Goal: Check status: Check status

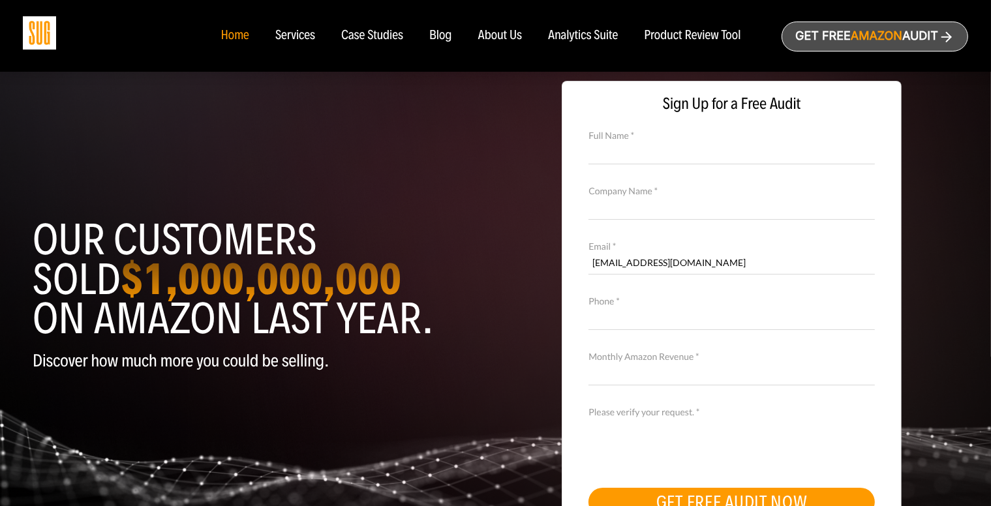
click at [235, 35] on div "Home" at bounding box center [235, 36] width 28 height 14
click at [590, 33] on div "Analytics Suite" at bounding box center [583, 36] width 70 height 14
click at [694, 32] on div "Product Review Tool" at bounding box center [692, 36] width 97 height 14
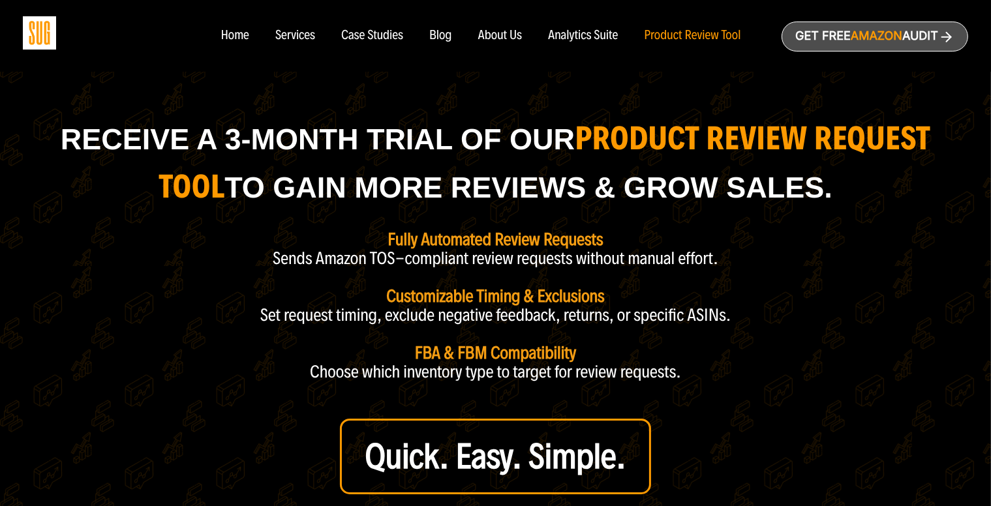
click at [238, 38] on div "Home" at bounding box center [235, 36] width 28 height 14
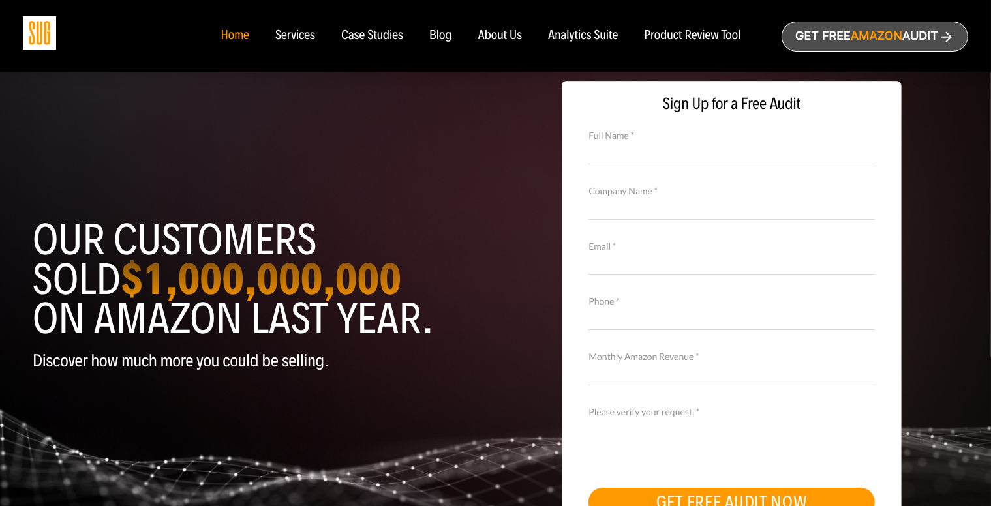
click at [39, 32] on img at bounding box center [39, 32] width 33 height 33
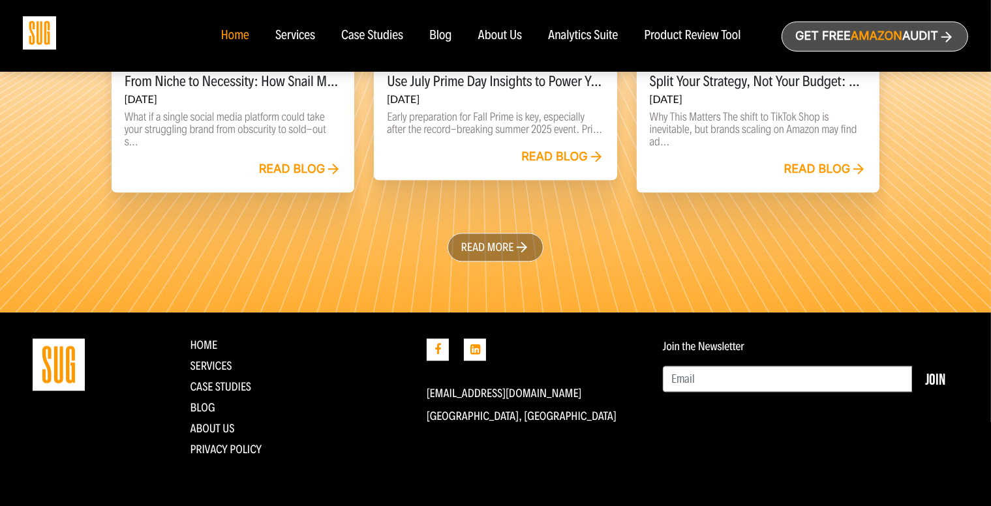
scroll to position [3075, 0]
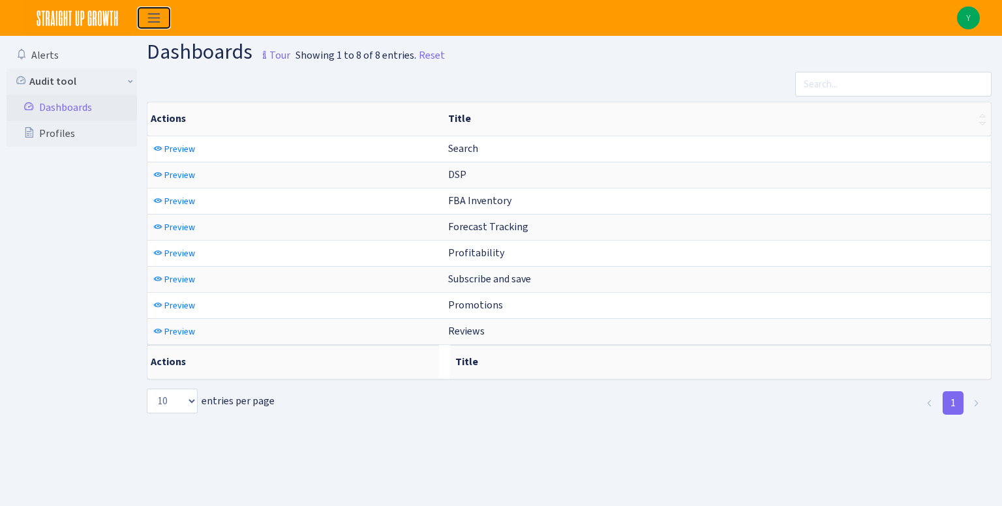
click at [147, 20] on span "Toggle navigation" at bounding box center [154, 17] width 20 height 15
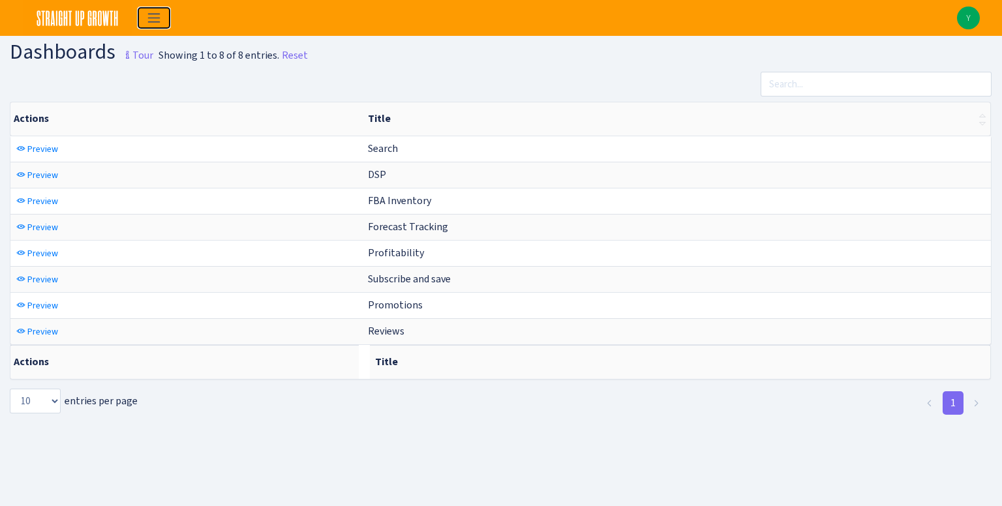
click at [147, 20] on span "Toggle navigation" at bounding box center [154, 17] width 20 height 15
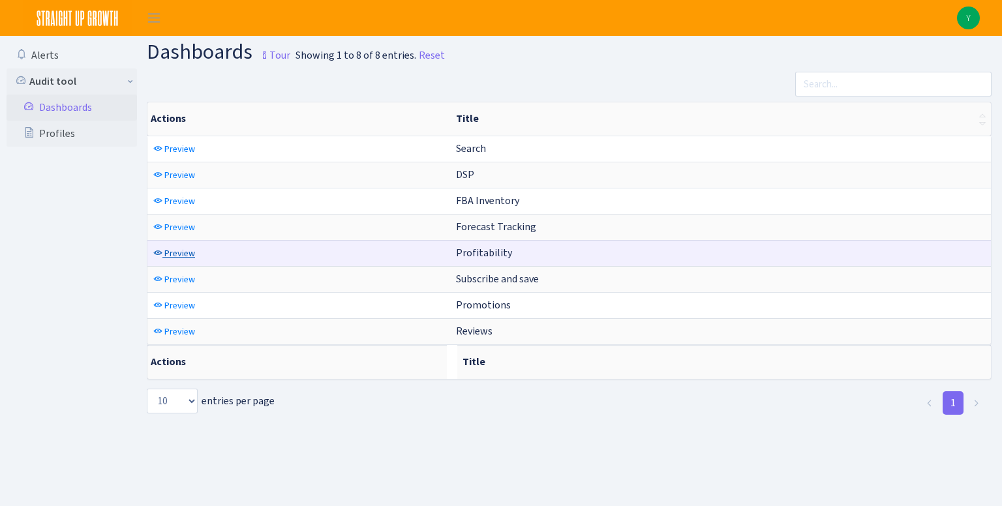
click at [196, 250] on td "Preview" at bounding box center [298, 253] width 303 height 26
click at [193, 250] on span "Preview" at bounding box center [179, 253] width 31 height 12
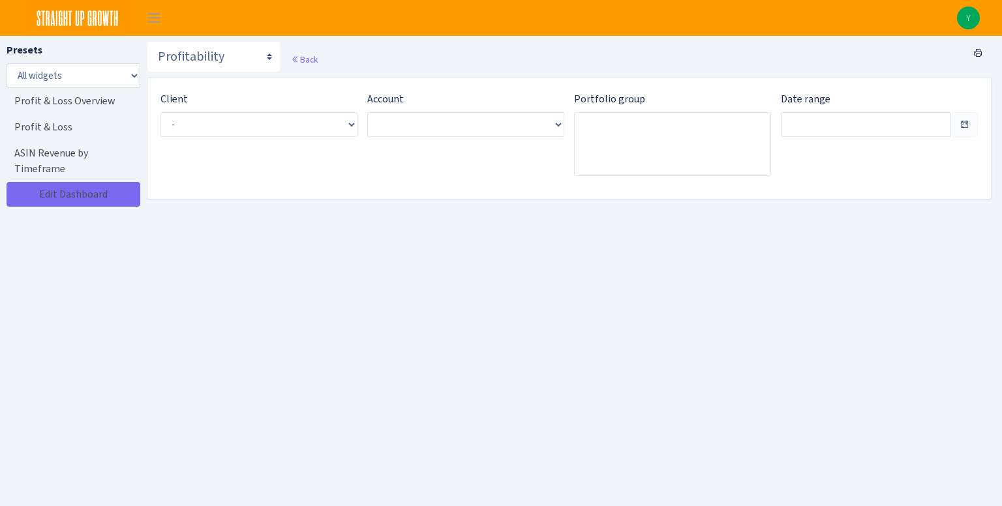
type input "Aug 13, 2025 - Sep 11, 2025"
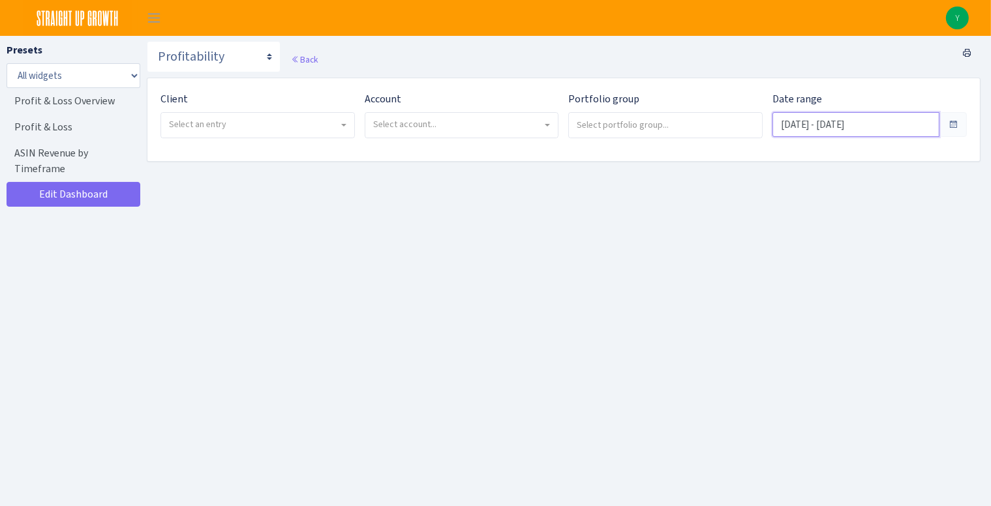
click at [876, 118] on input "Aug 13, 2025 - Sep 11, 2025" at bounding box center [856, 124] width 167 height 25
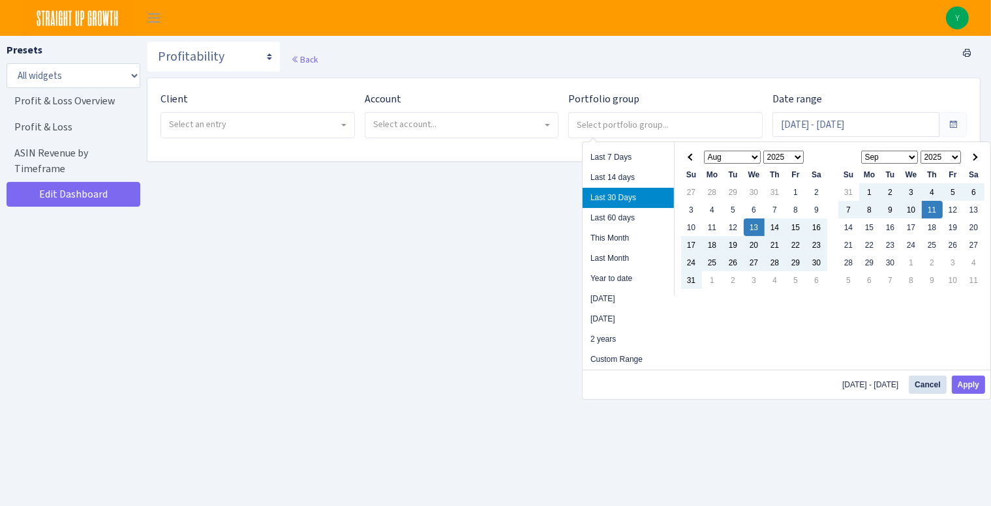
click at [348, 127] on span "Select an entry" at bounding box center [257, 125] width 193 height 25
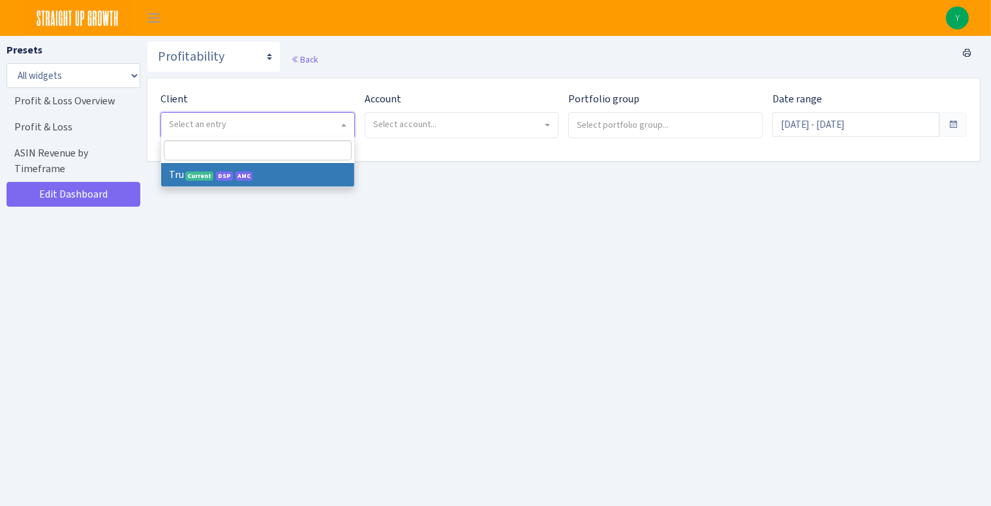
select select "482"
select select
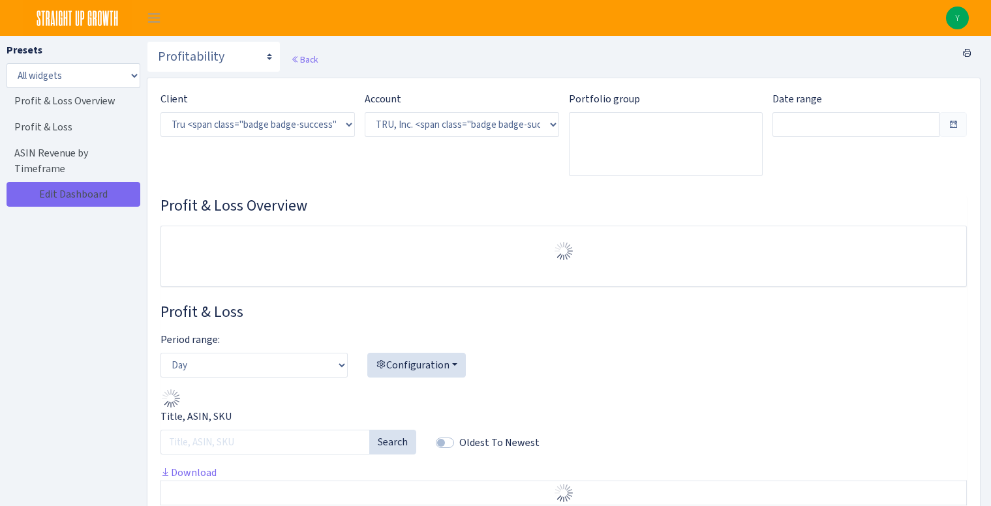
select select "1761349761672784"
type input "[DATE] - [DATE]"
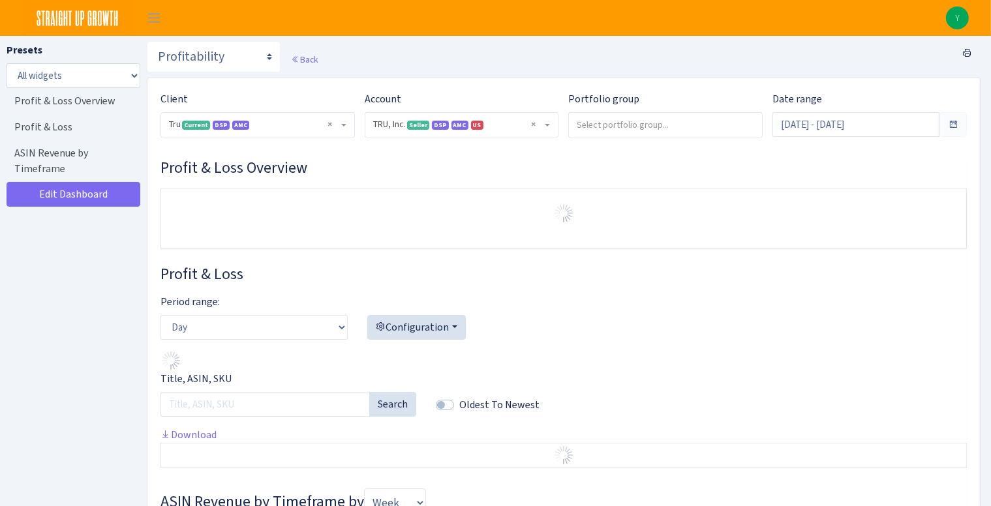
click at [488, 179] on div "Profit & Loss Overview" at bounding box center [564, 204] width 807 height 91
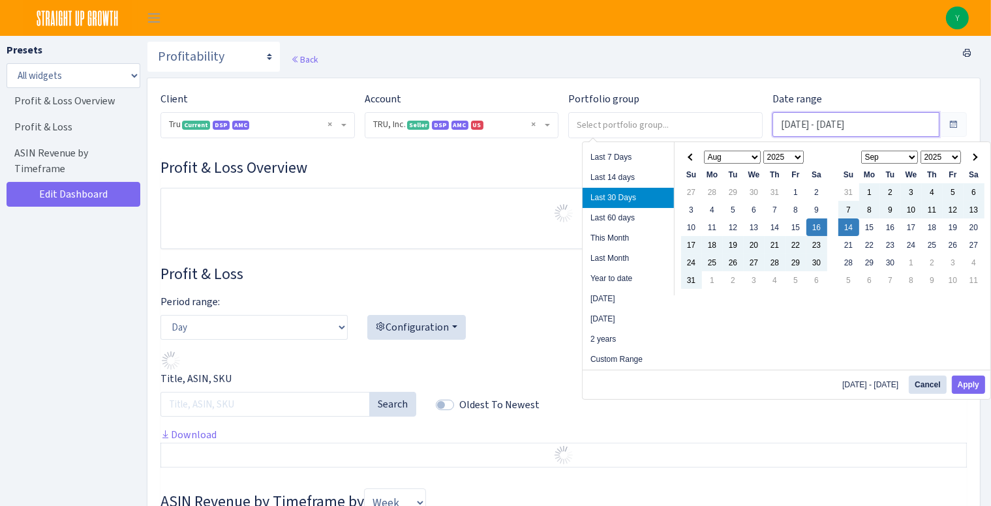
click at [813, 121] on input "[DATE] - [DATE]" at bounding box center [856, 124] width 167 height 25
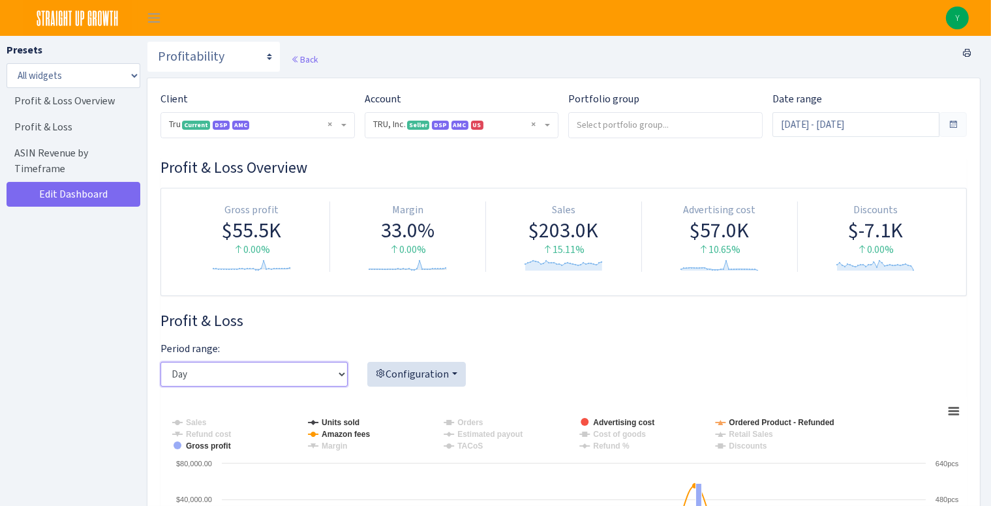
click at [307, 380] on select "Day Week Month" at bounding box center [254, 374] width 187 height 25
select select "month"
click at [161, 362] on select "Day Week Month" at bounding box center [254, 374] width 187 height 25
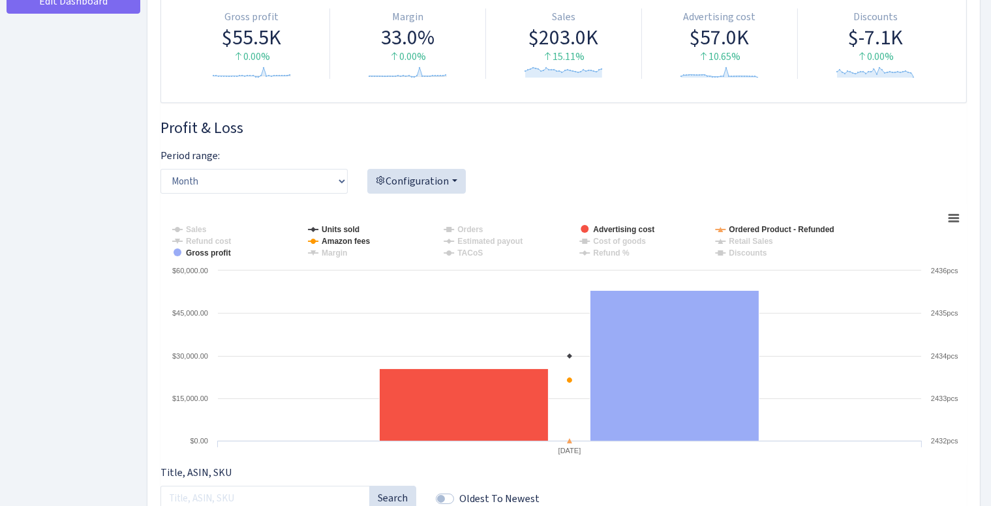
scroll to position [16, 0]
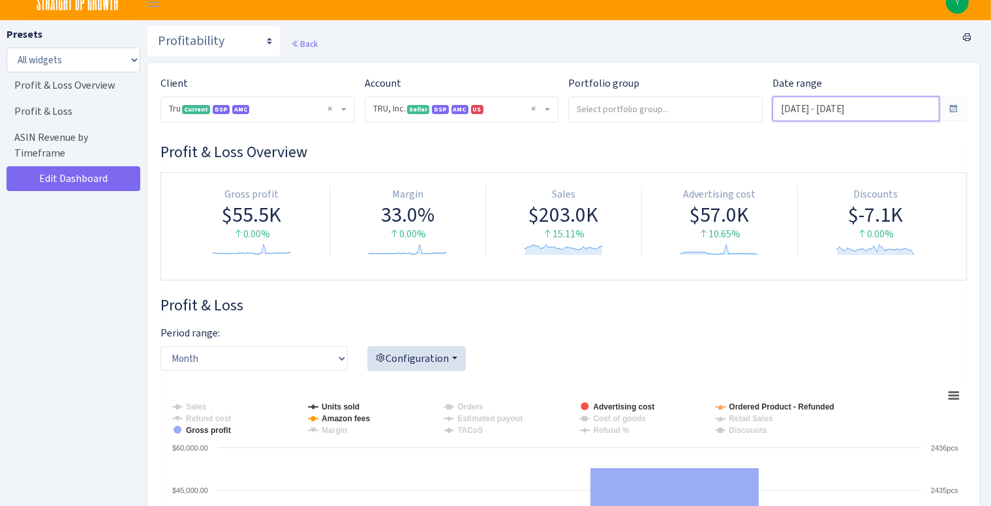
click at [874, 110] on input "Aug 16, 2025 - Sep 14, 2025" at bounding box center [856, 109] width 167 height 25
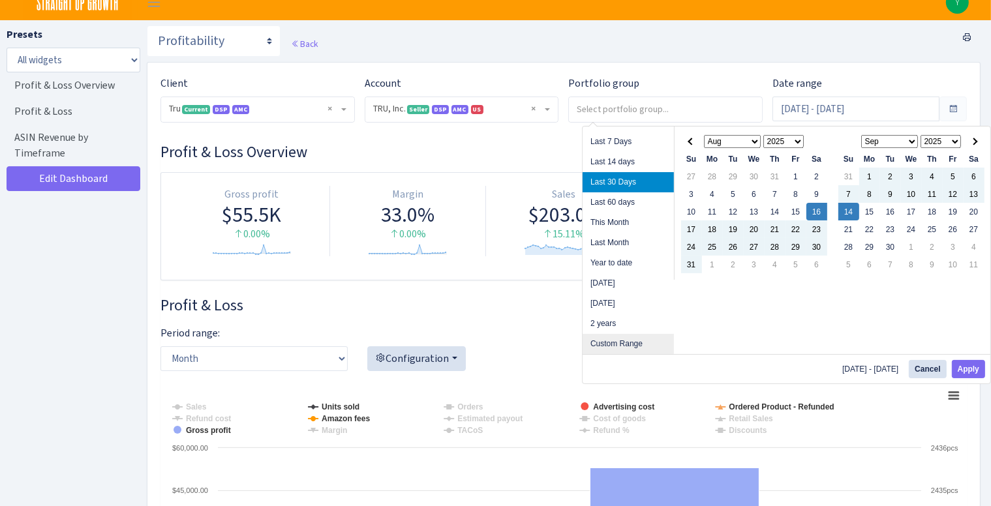
click at [632, 343] on li "Custom Range" at bounding box center [628, 344] width 91 height 20
click at [693, 140] on span at bounding box center [691, 141] width 7 height 7
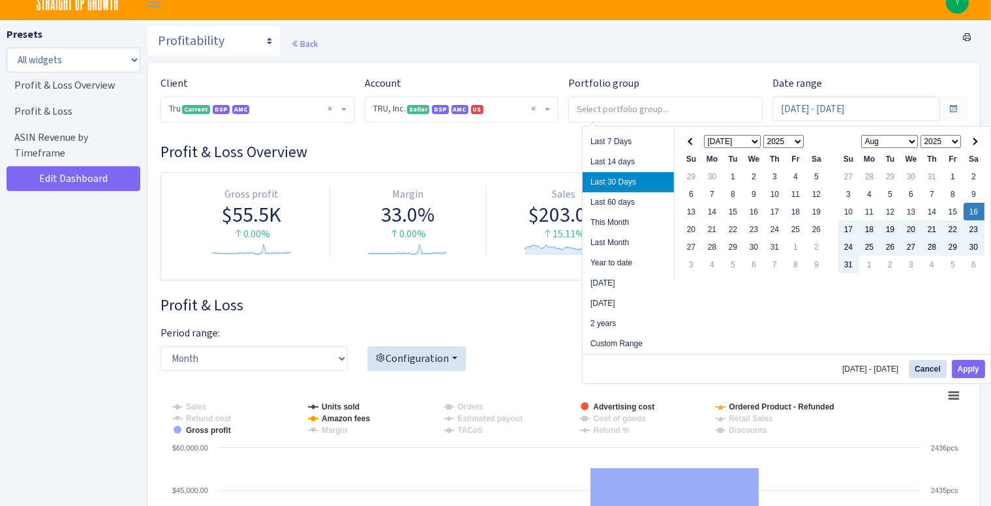
click at [693, 140] on span at bounding box center [691, 141] width 7 height 7
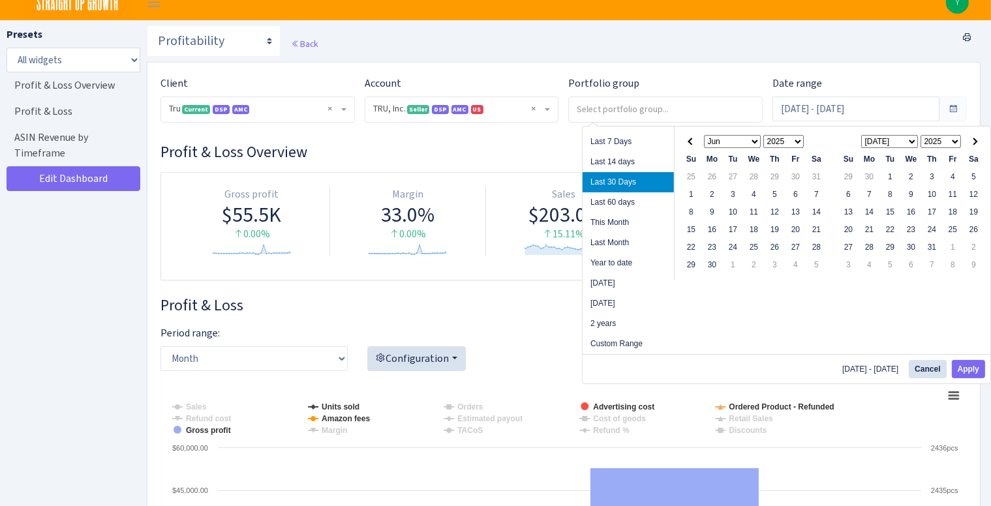
click at [693, 140] on span at bounding box center [691, 141] width 7 height 7
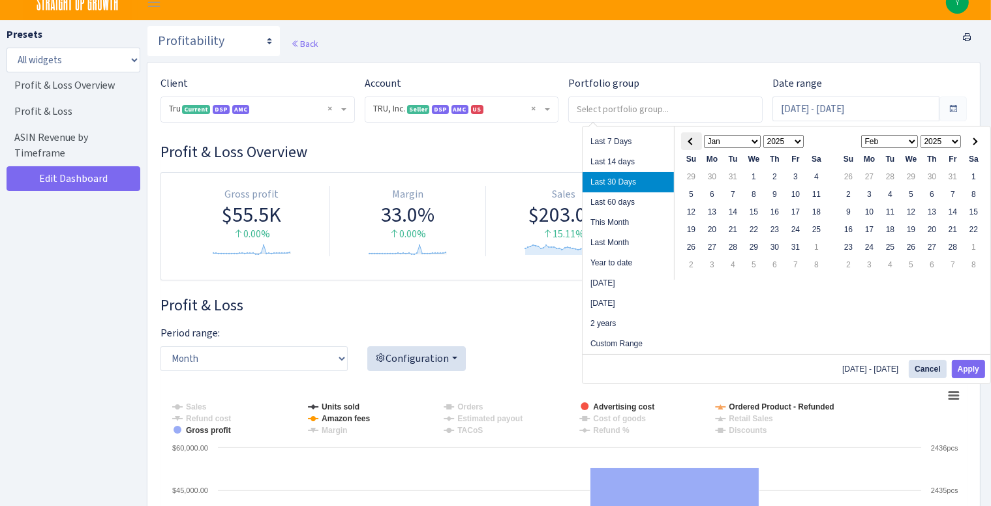
click at [688, 134] on th at bounding box center [691, 141] width 21 height 18
click at [688, 137] on th at bounding box center [691, 141] width 21 height 18
click at [967, 367] on button "Apply" at bounding box center [968, 369] width 33 height 18
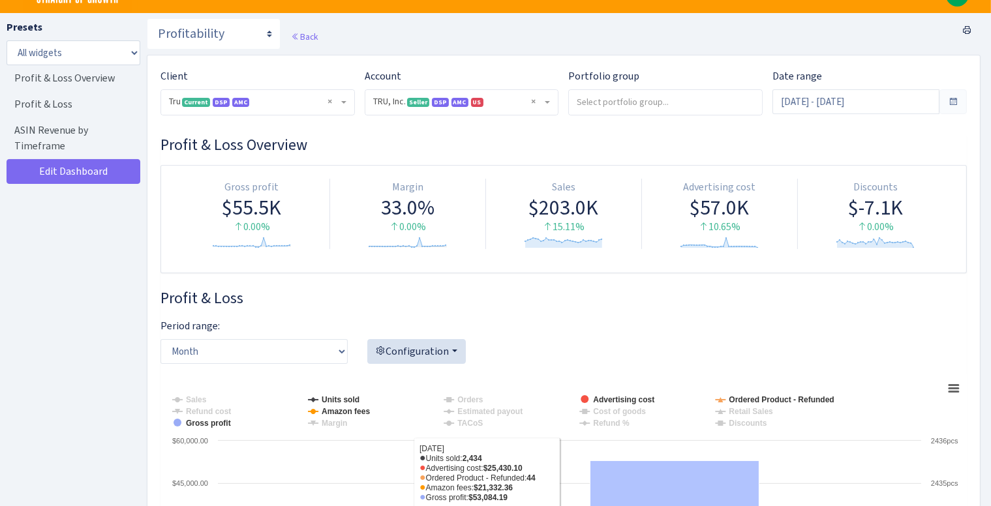
scroll to position [0, 0]
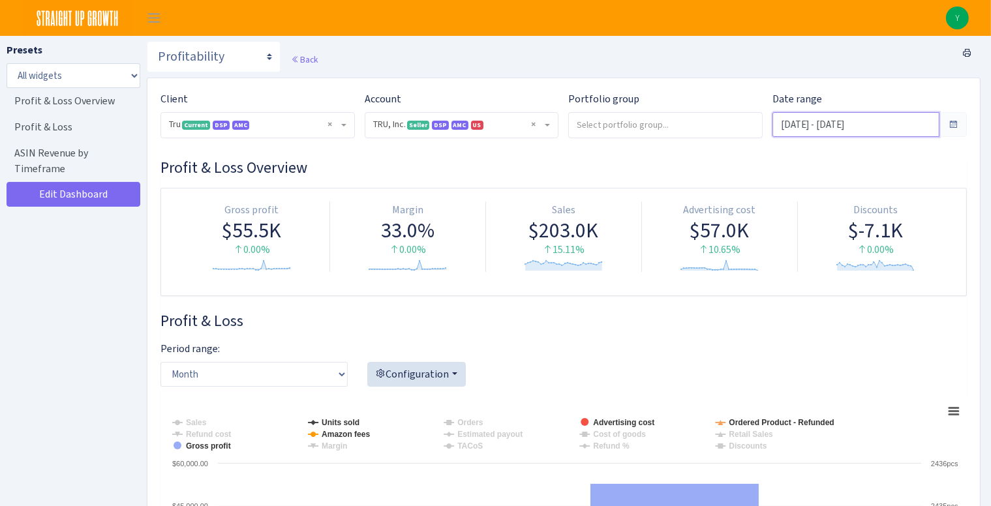
click at [829, 127] on input "Aug 16, 2025 - Sep 14, 2025" at bounding box center [856, 124] width 167 height 25
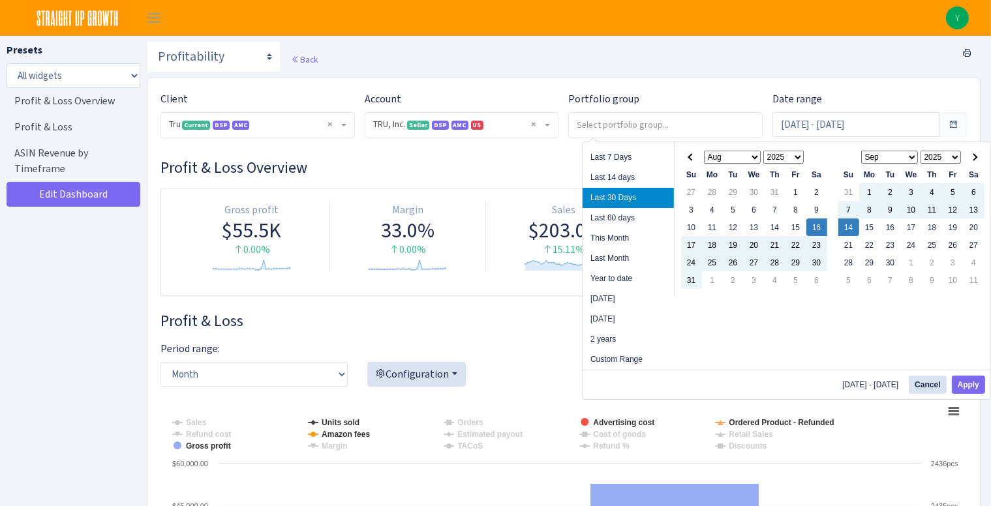
click at [790, 155] on select "1925 1926 1927 1928 1929 1930 1931 1932 1933 1934 1935 1936 1937 1938 1939 1940…" at bounding box center [784, 157] width 41 height 13
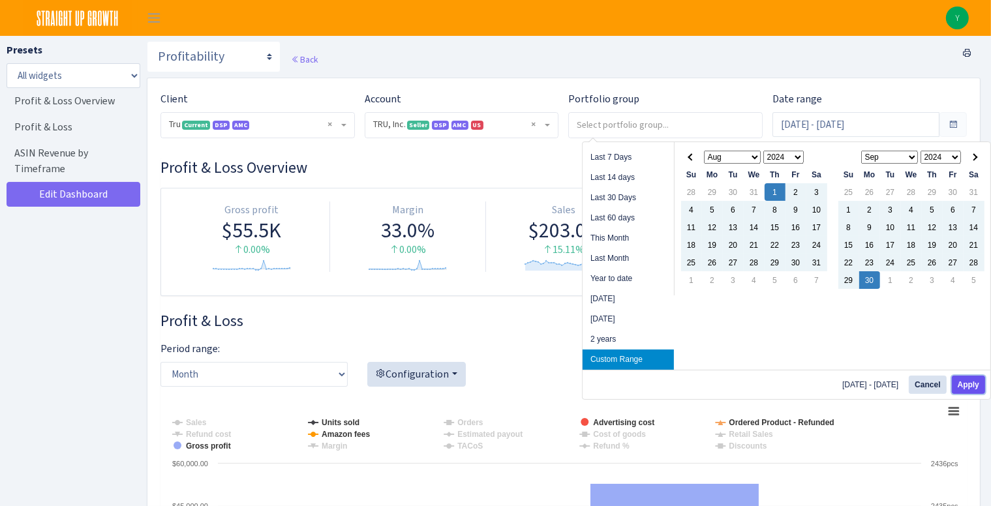
click at [969, 382] on button "Apply" at bounding box center [968, 385] width 33 height 18
type input "[DATE] - [DATE]"
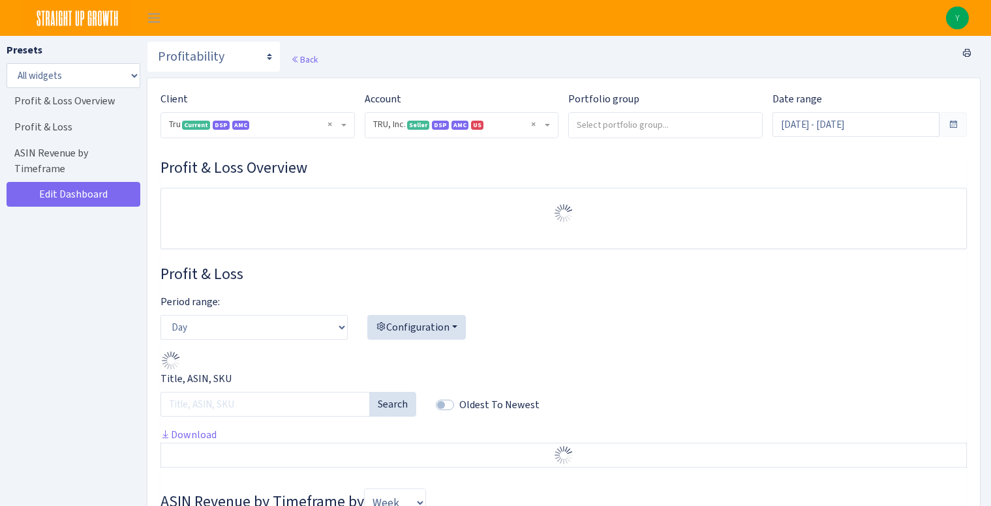
select select "1761349761672784"
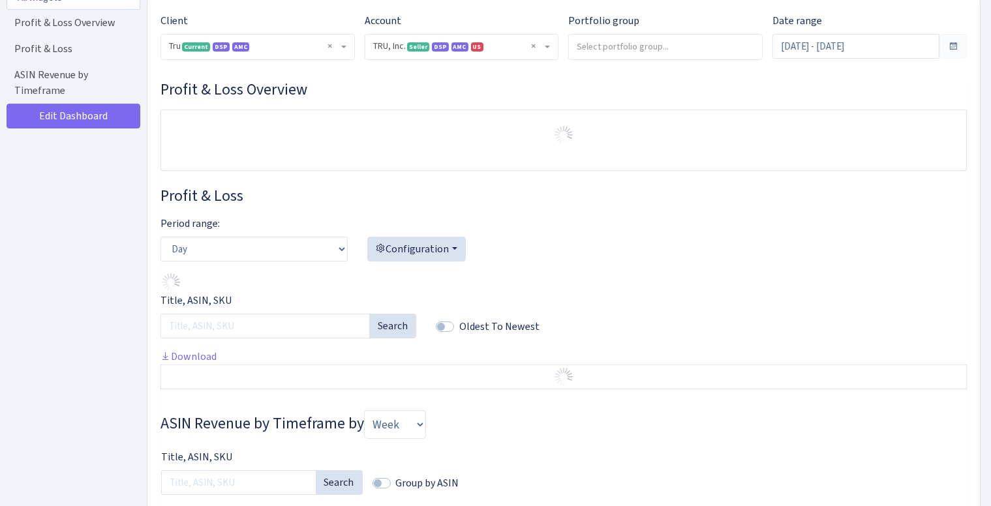
scroll to position [131, 0]
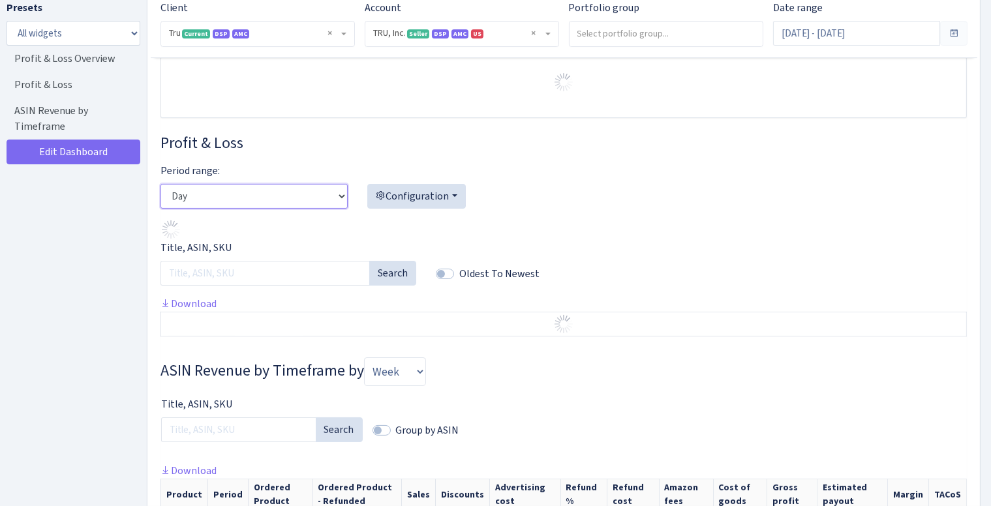
click at [331, 195] on select "Day Week Month" at bounding box center [254, 196] width 187 height 25
select select "month"
click at [161, 184] on select "Day Week Month" at bounding box center [254, 196] width 187 height 25
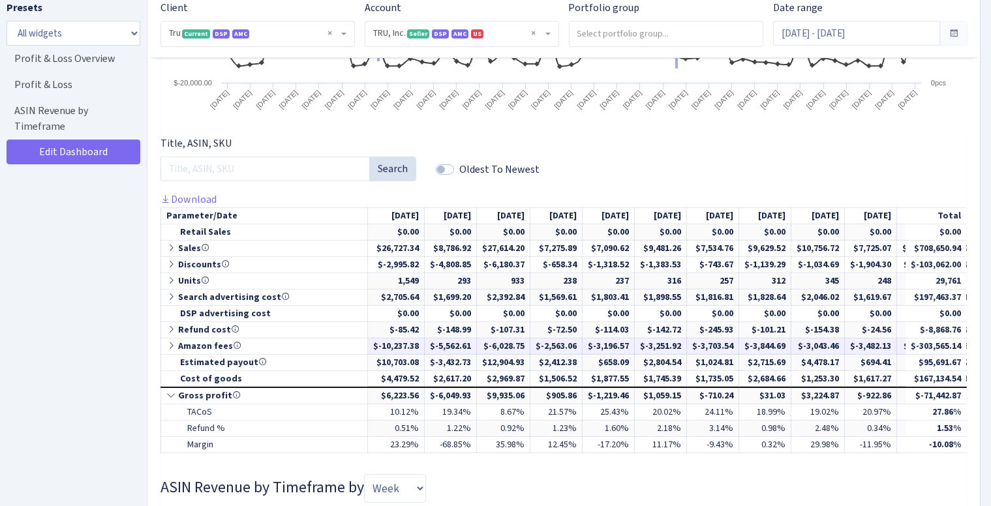
scroll to position [587, 0]
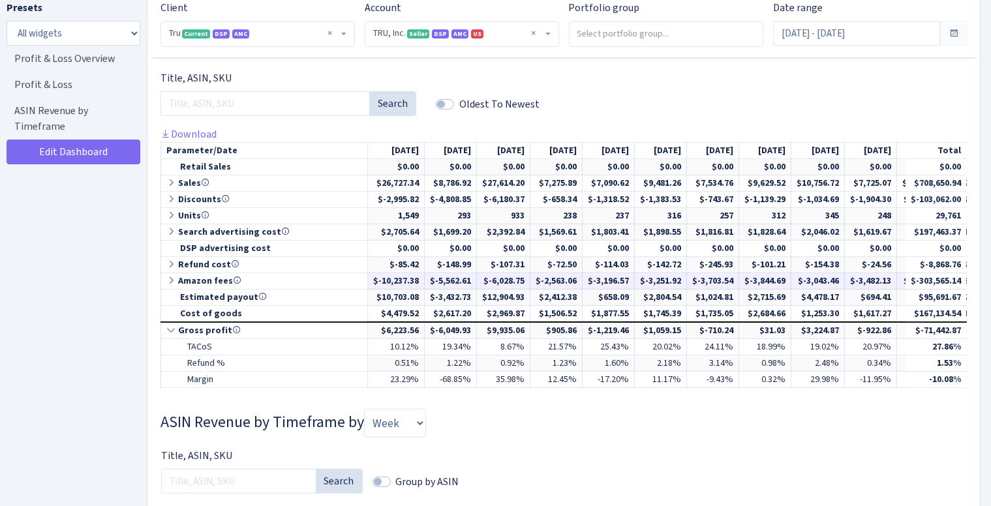
click at [170, 281] on icon at bounding box center [172, 280] width 12 height 9
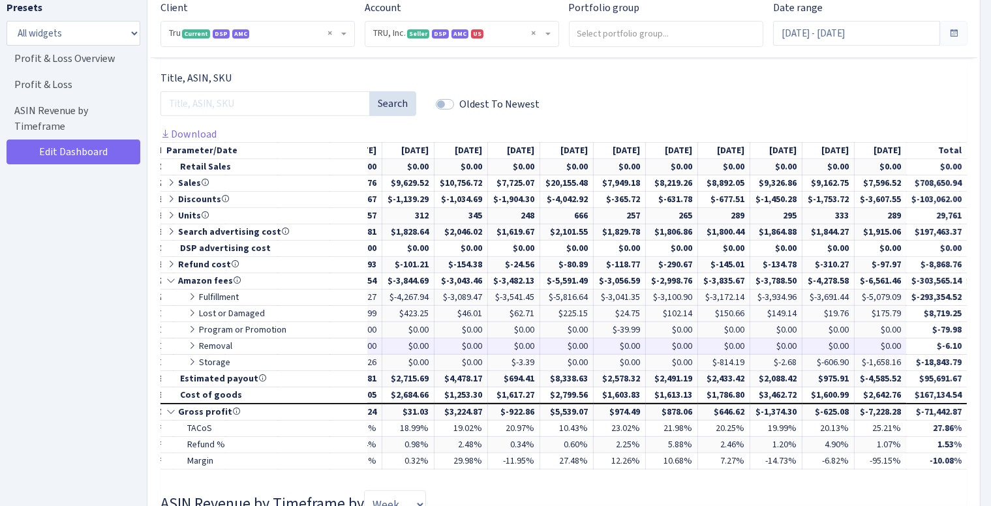
scroll to position [0, 374]
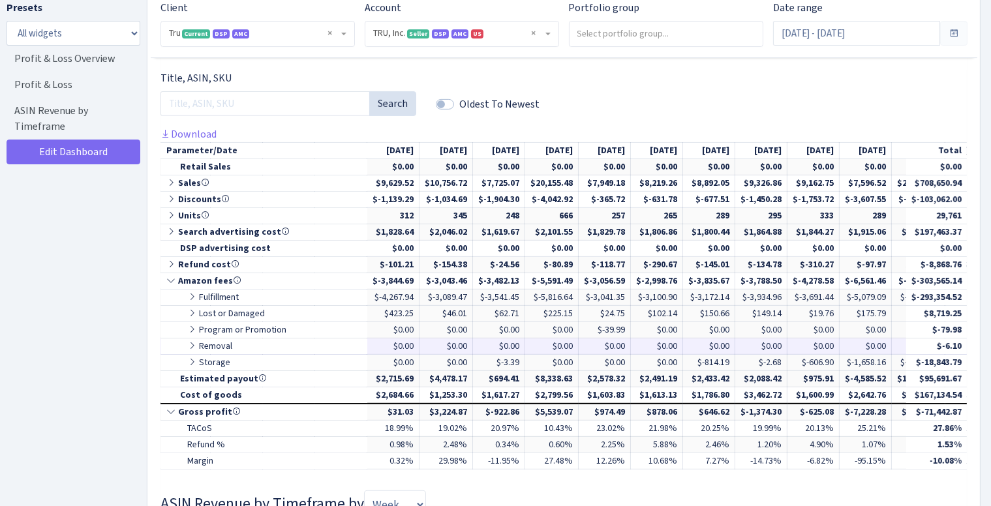
drag, startPoint x: 407, startPoint y: 336, endPoint x: 452, endPoint y: 341, distance: 44.6
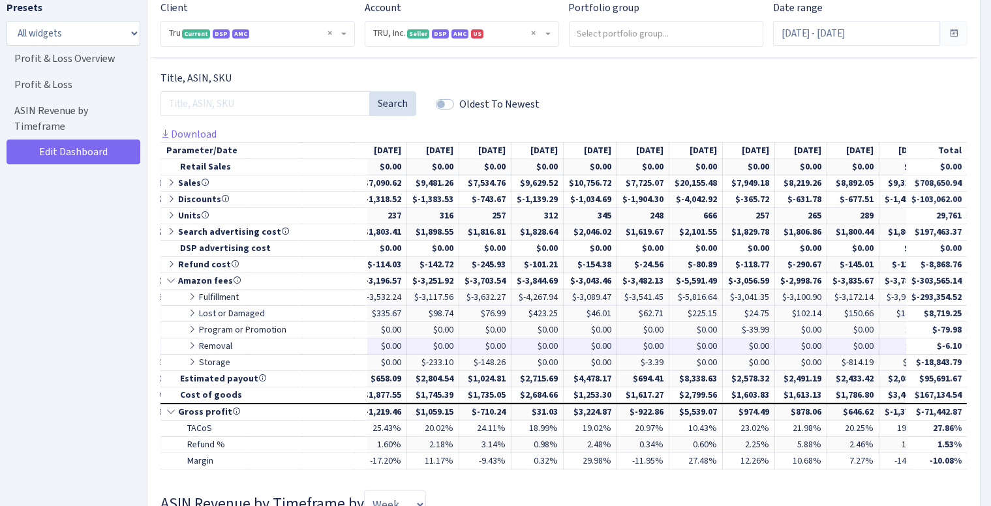
scroll to position [0, 78]
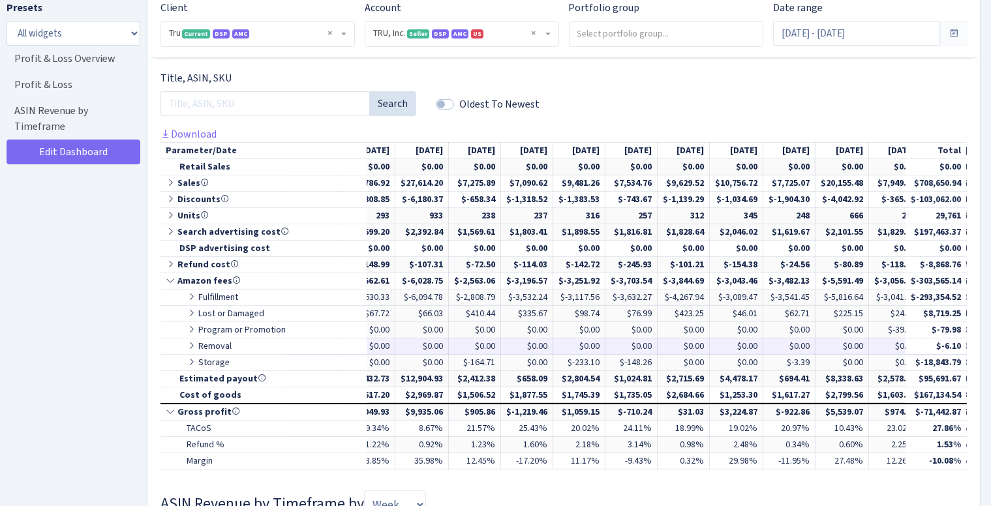
drag, startPoint x: 548, startPoint y: 345, endPoint x: 461, endPoint y: 347, distance: 86.8
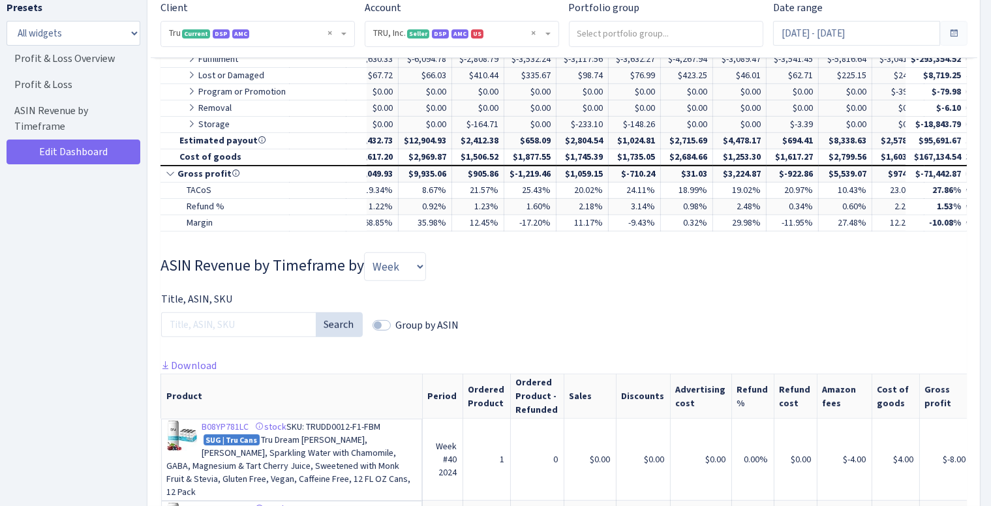
scroll to position [848, 0]
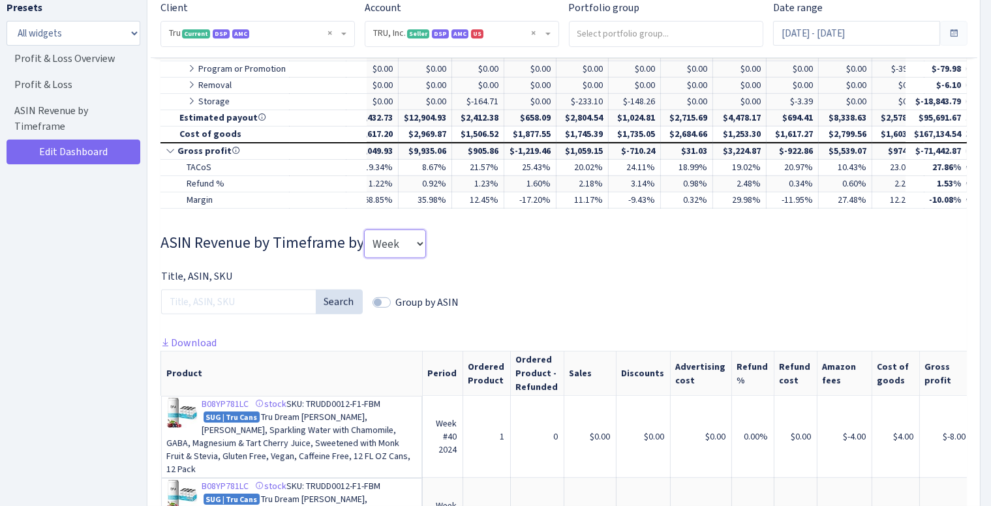
click at [409, 255] on select "Week Month Quarter" at bounding box center [395, 244] width 62 height 29
click at [474, 251] on h3 "ASIN Revenue by Timeframe by Week Month Quarter" at bounding box center [564, 244] width 807 height 29
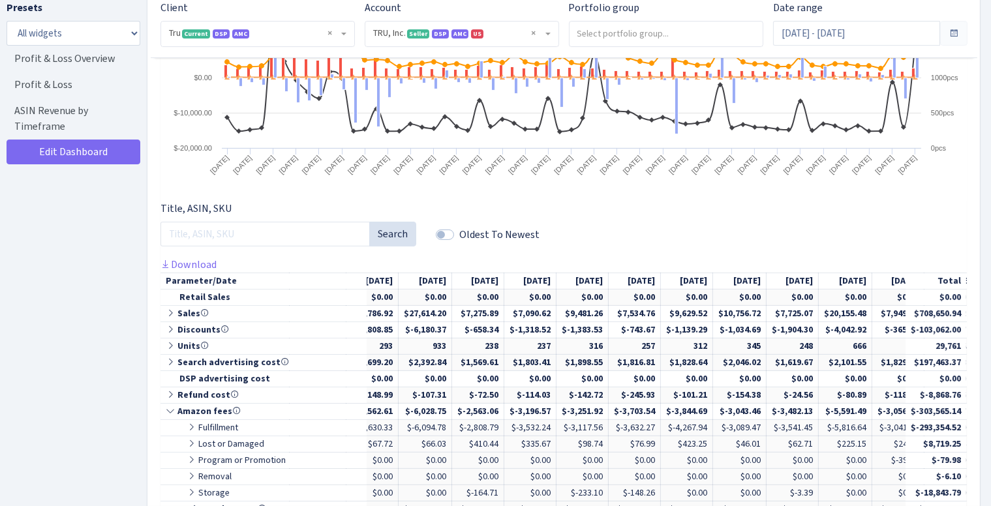
scroll to position [196, 0]
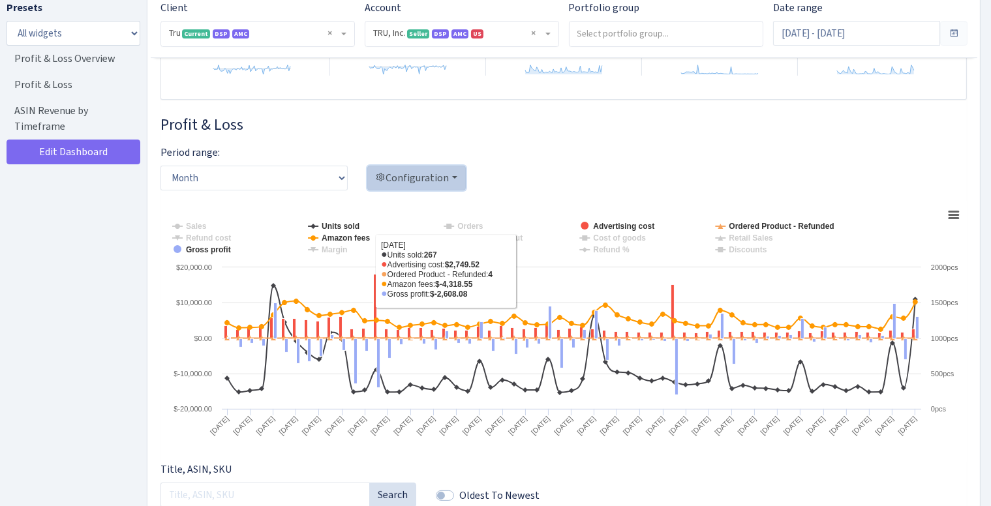
click at [413, 188] on button "Configuration" at bounding box center [416, 178] width 99 height 25
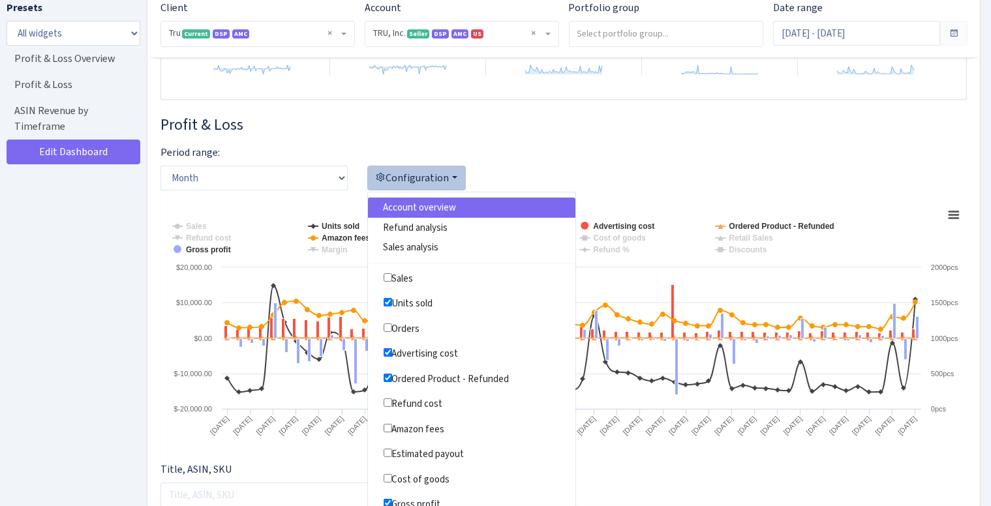
click at [414, 181] on button "Configuration" at bounding box center [416, 178] width 99 height 25
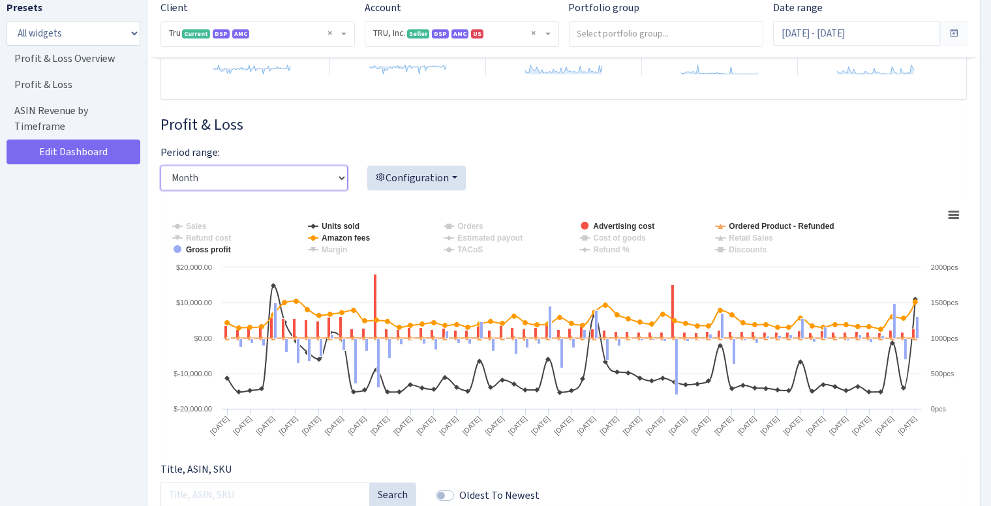
click at [326, 178] on select "Day Week Month" at bounding box center [254, 178] width 187 height 25
click at [161, 166] on select "Day Week Month" at bounding box center [254, 178] width 187 height 25
click at [517, 149] on div "Configuration Account overview Refund analysis Sales analysis Sales Units sold …" at bounding box center [495, 168] width 256 height 46
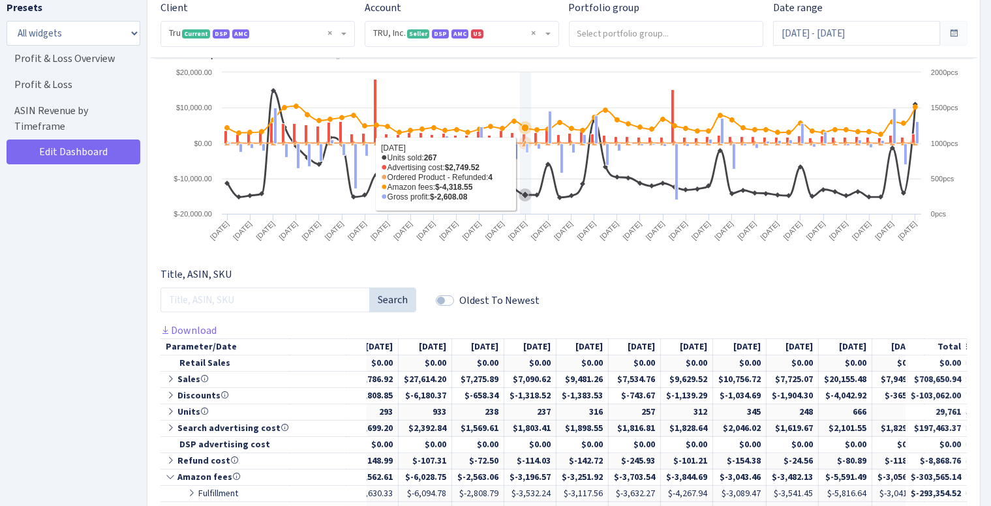
scroll to position [392, 0]
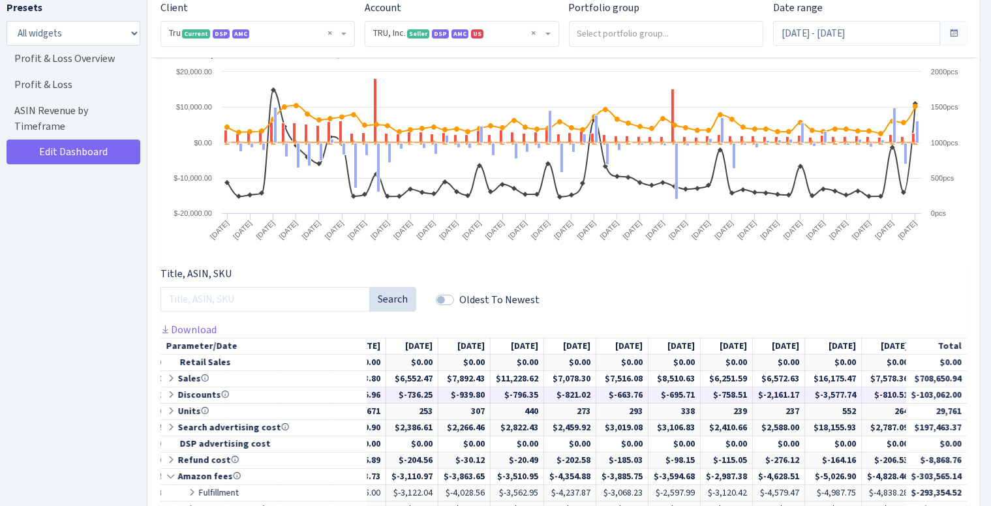
drag, startPoint x: 523, startPoint y: 395, endPoint x: 658, endPoint y: 394, distance: 134.4
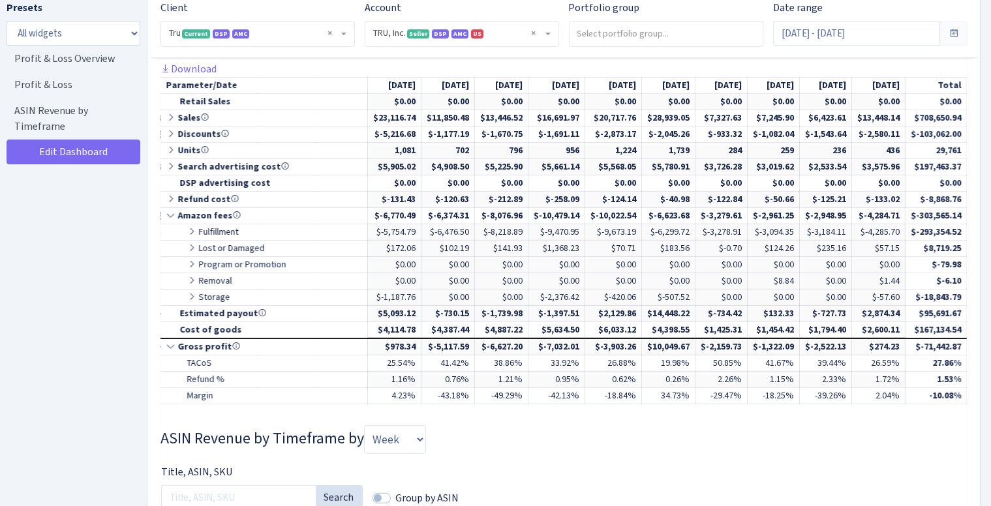
scroll to position [0, 2610]
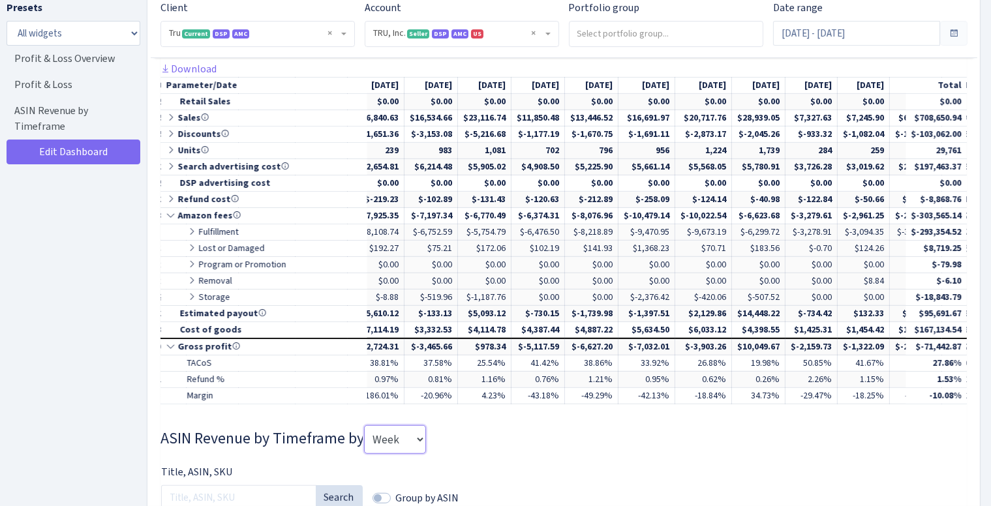
click at [406, 445] on select "Week Month Quarter" at bounding box center [395, 439] width 62 height 29
select select "month"
click at [367, 433] on select "Week Month Quarter" at bounding box center [395, 439] width 62 height 29
click at [514, 442] on h3 "ASIN Revenue by Timeframe by Week Month Quarter" at bounding box center [564, 439] width 807 height 29
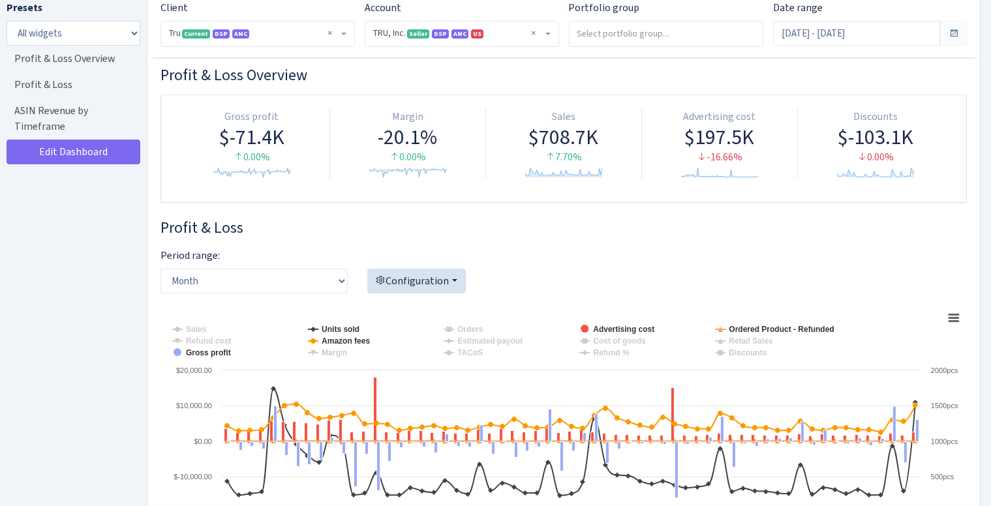
scroll to position [0, 0]
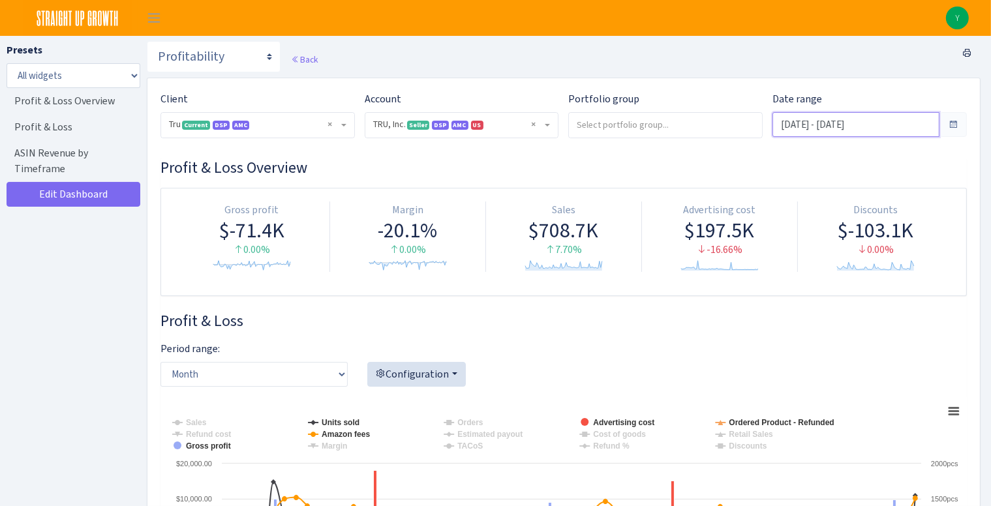
click at [886, 127] on input "Aug 1, 2024 - Sep 30, 2024" at bounding box center [856, 124] width 167 height 25
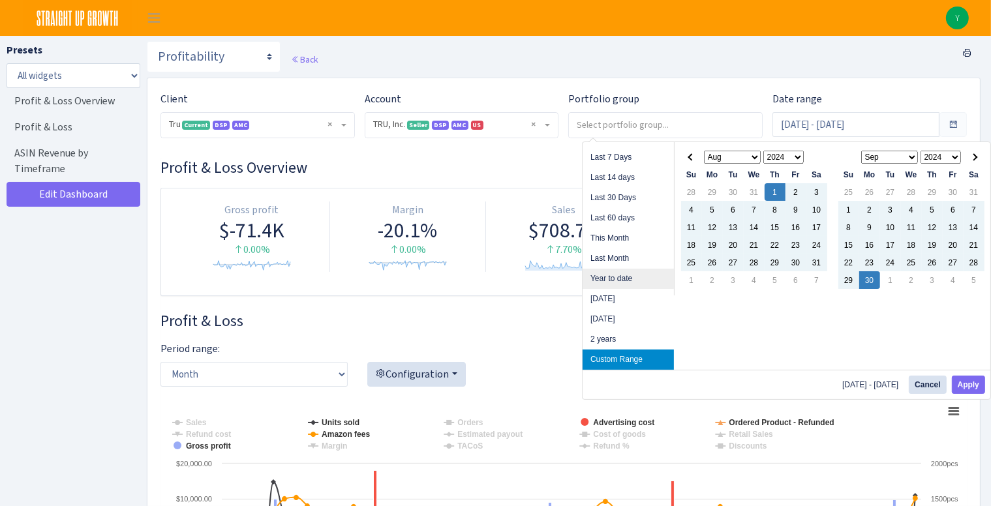
click at [634, 276] on li "Year to date" at bounding box center [628, 279] width 91 height 20
type input "Jan 1, 2025 - Sep 14, 2025"
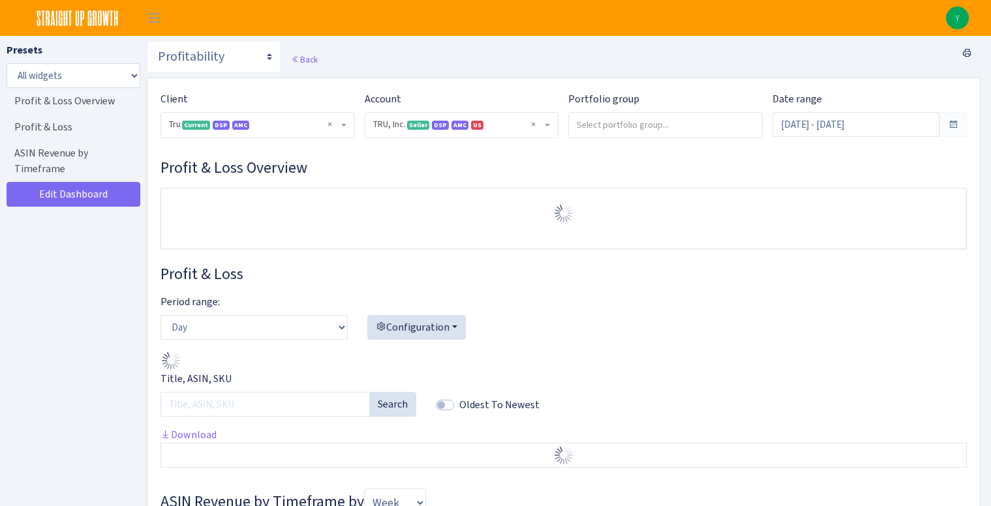
select select "1761349761672784"
click at [336, 335] on select "Day Week Month" at bounding box center [254, 327] width 187 height 25
click at [161, 315] on select "Day Week Month" at bounding box center [254, 327] width 187 height 25
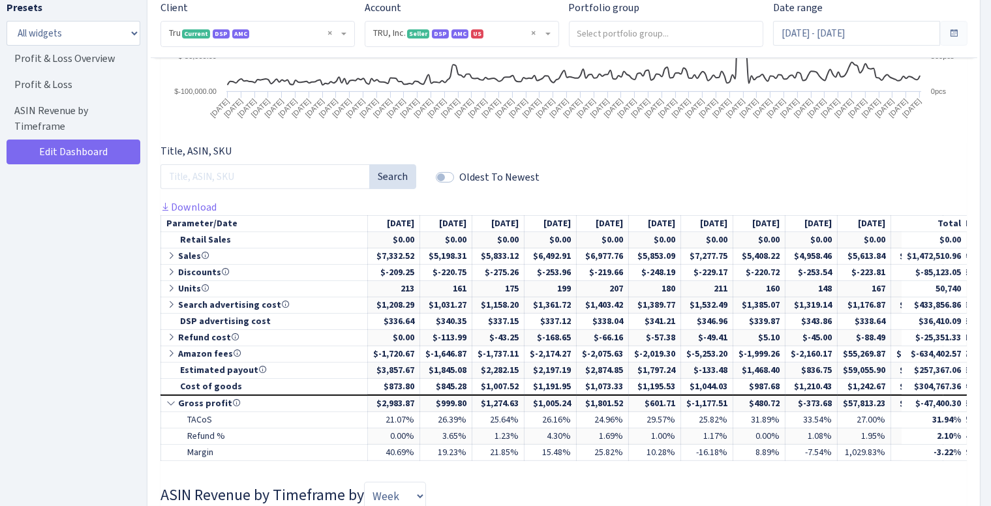
scroll to position [491, 0]
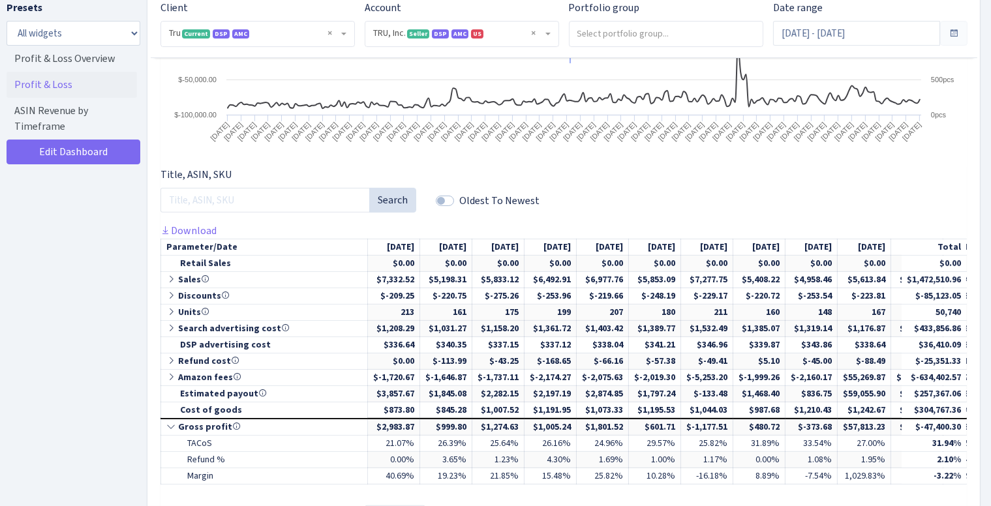
click at [64, 74] on link "Profit & Loss" at bounding box center [72, 85] width 131 height 26
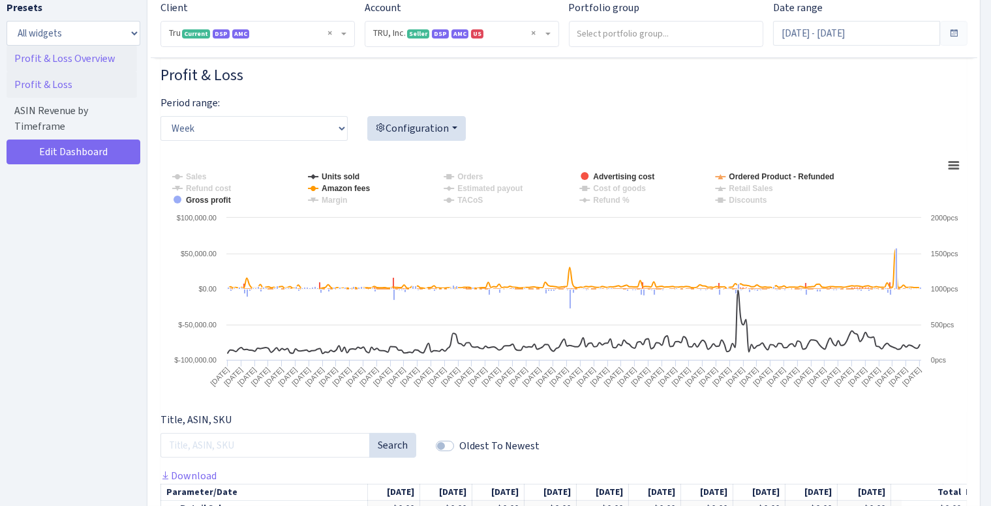
click at [66, 58] on link "Profit & Loss Overview" at bounding box center [72, 59] width 131 height 26
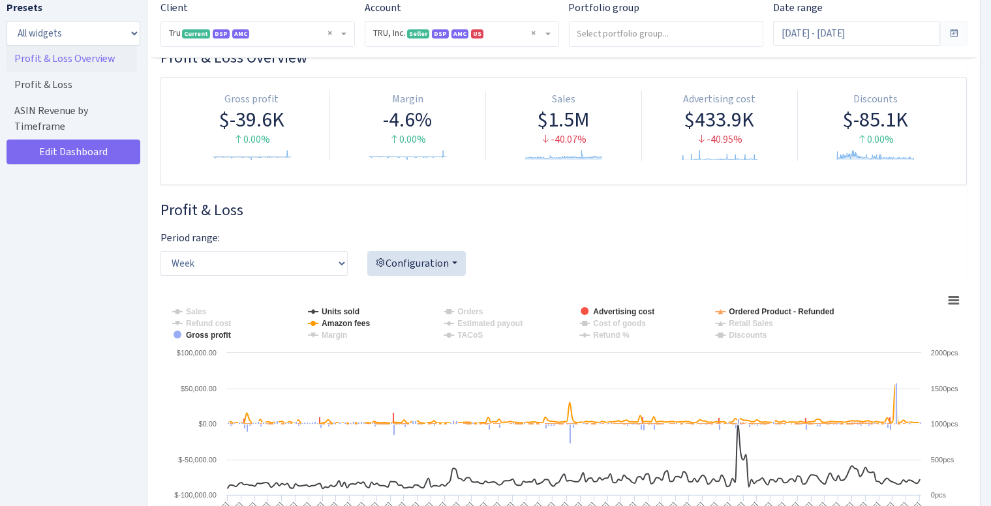
scroll to position [92, 0]
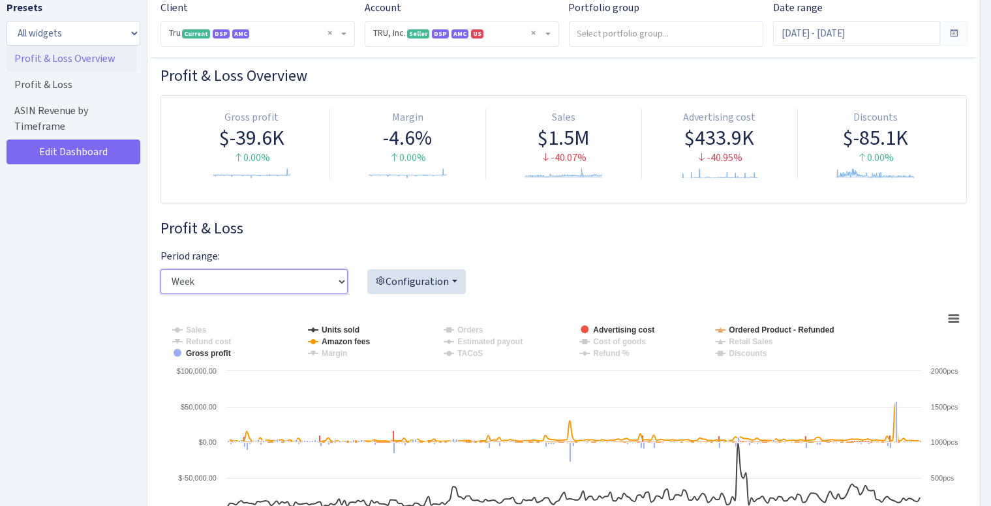
click at [257, 280] on select "Day Week Month" at bounding box center [254, 282] width 187 height 25
select select "month"
click at [161, 270] on select "Day Week Month" at bounding box center [254, 282] width 187 height 25
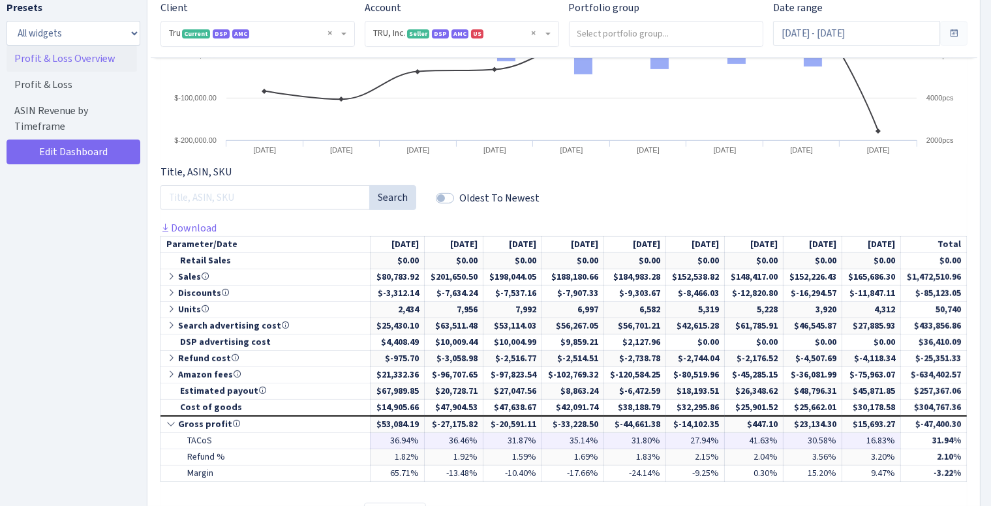
scroll to position [522, 0]
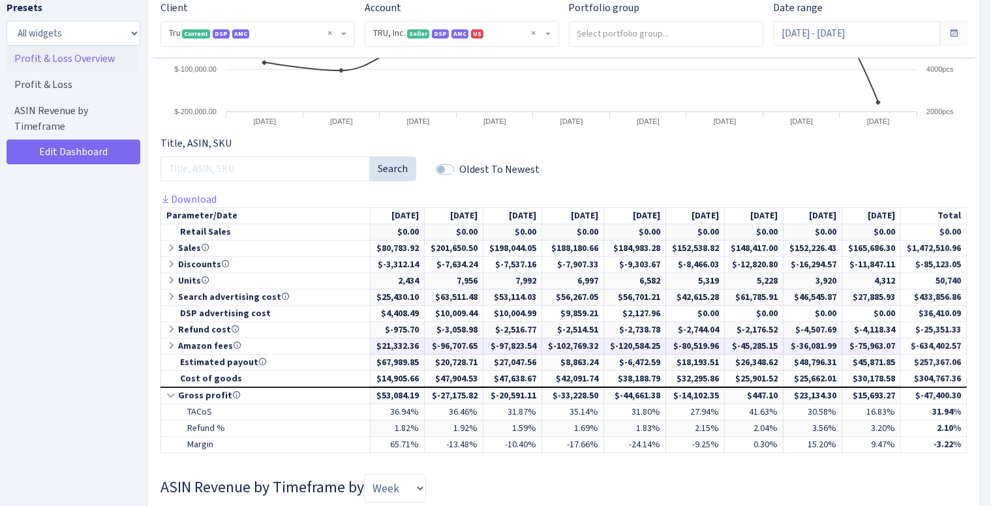
click at [169, 344] on icon at bounding box center [172, 345] width 12 height 9
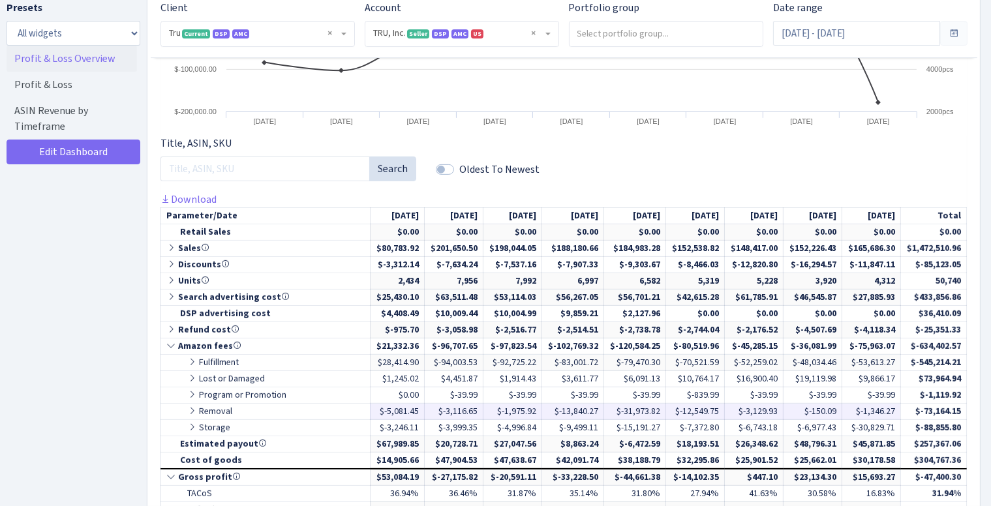
scroll to position [0, 8]
drag, startPoint x: 433, startPoint y: 410, endPoint x: 457, endPoint y: 412, distance: 23.5
click at [189, 194] on link "Download" at bounding box center [189, 200] width 56 height 14
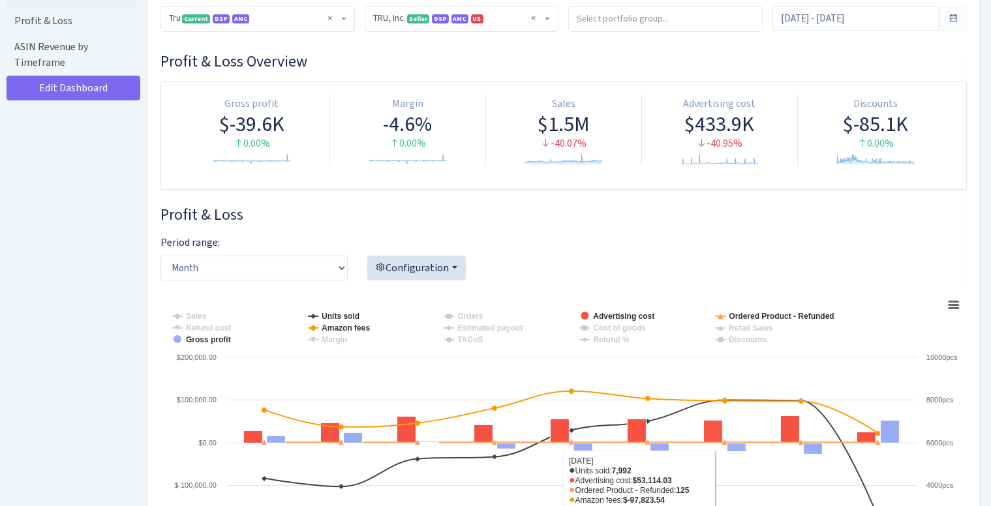
scroll to position [0, 0]
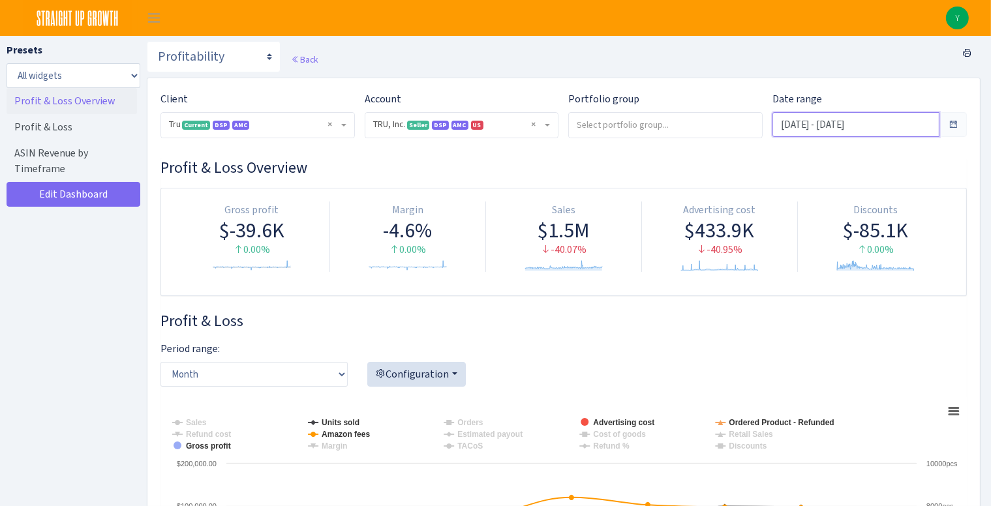
click at [924, 125] on input "Jan 1, 2025 - Sep 14, 2025" at bounding box center [856, 124] width 167 height 25
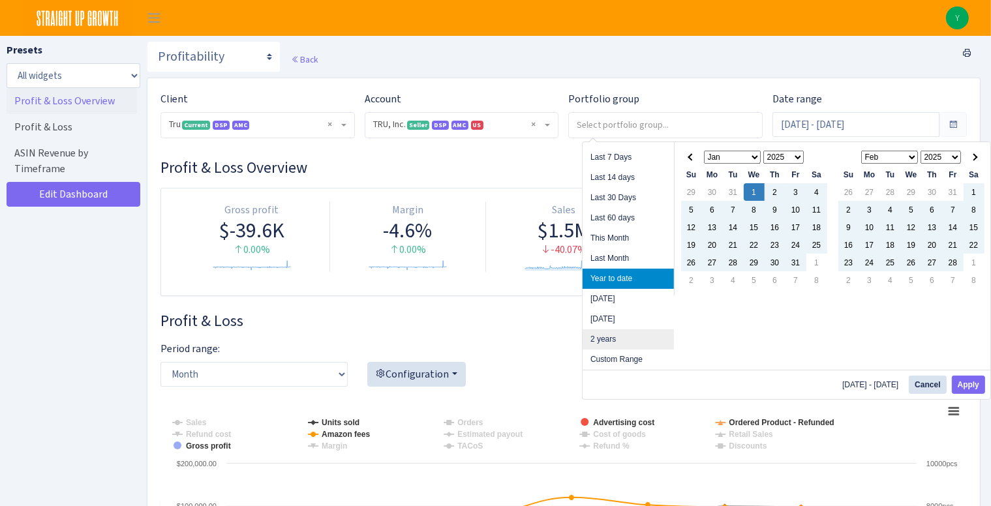
click at [607, 340] on li "2 years" at bounding box center [628, 340] width 91 height 20
type input "[DATE] - [DATE]"
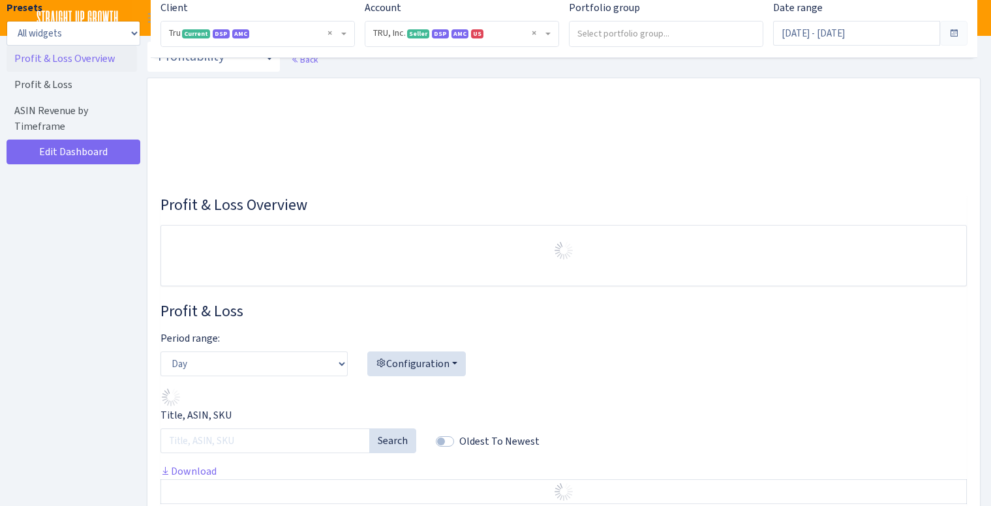
select select "1761349761672784"
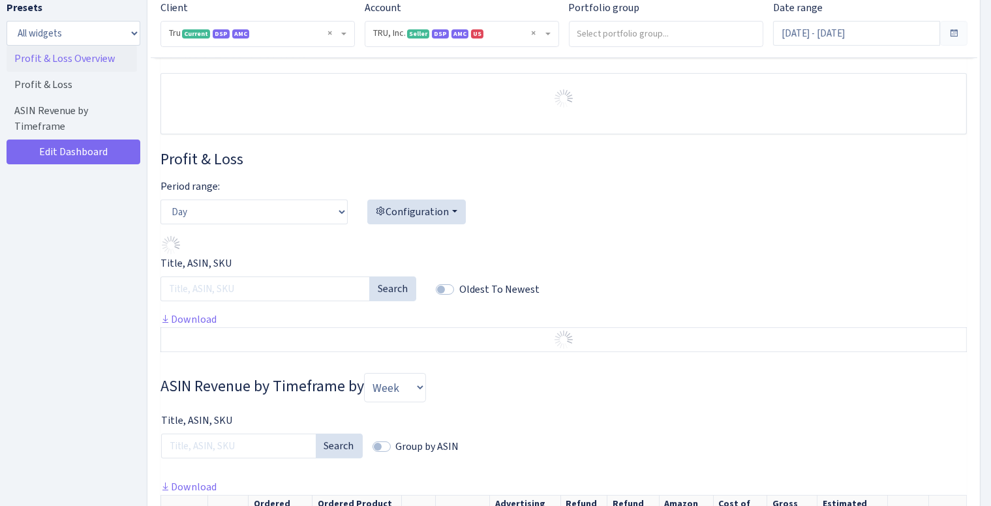
scroll to position [130, 0]
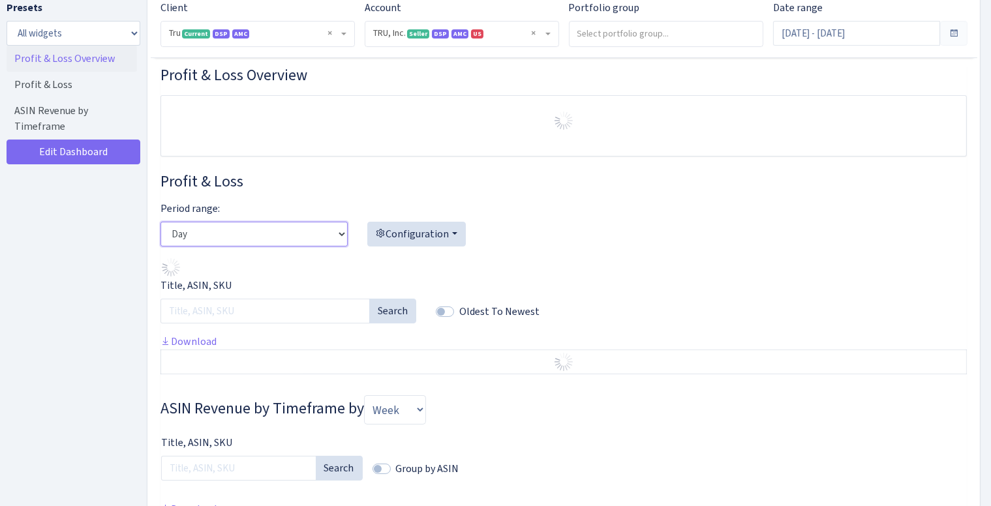
click at [290, 241] on select "Day Week Month" at bounding box center [254, 234] width 187 height 25
select select "month"
click at [161, 222] on select "Day Week Month" at bounding box center [254, 234] width 187 height 25
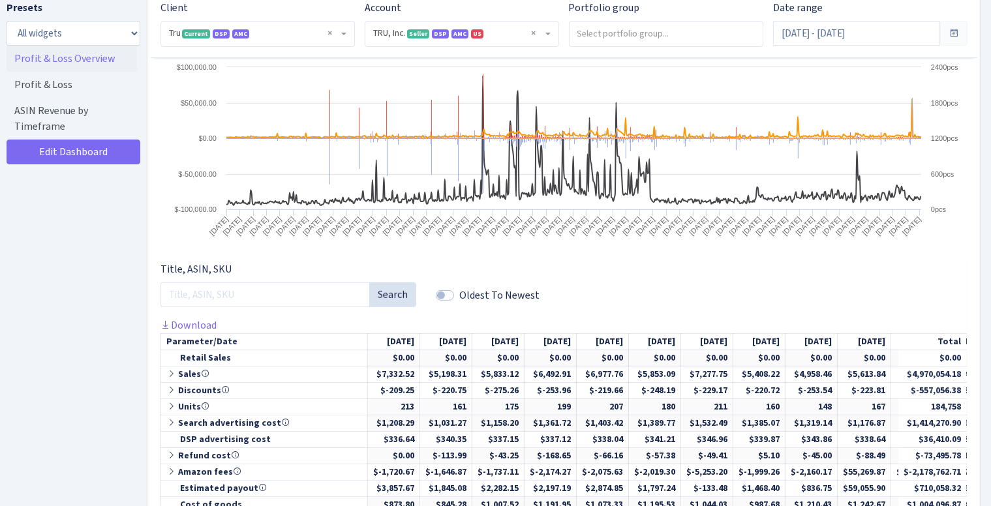
scroll to position [456, 0]
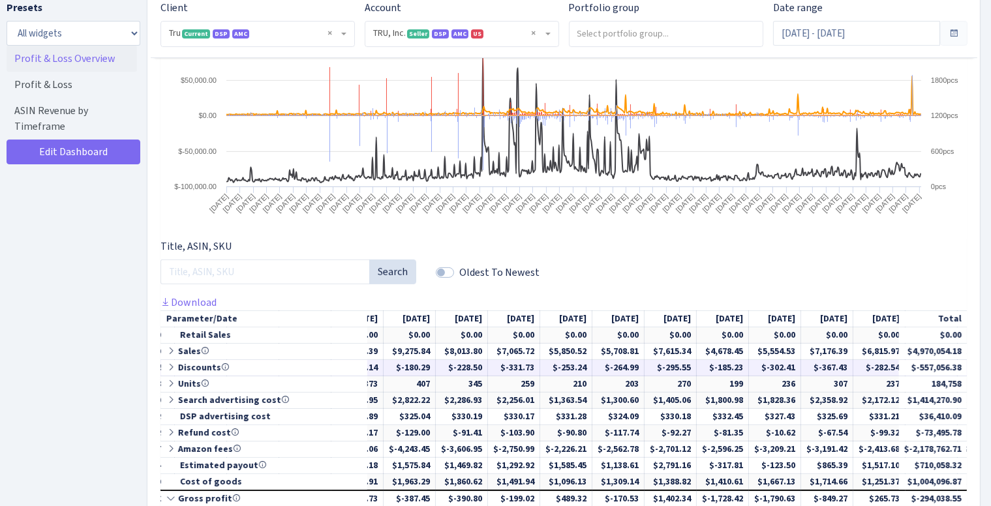
drag, startPoint x: 519, startPoint y: 387, endPoint x: 668, endPoint y: 367, distance: 150.2
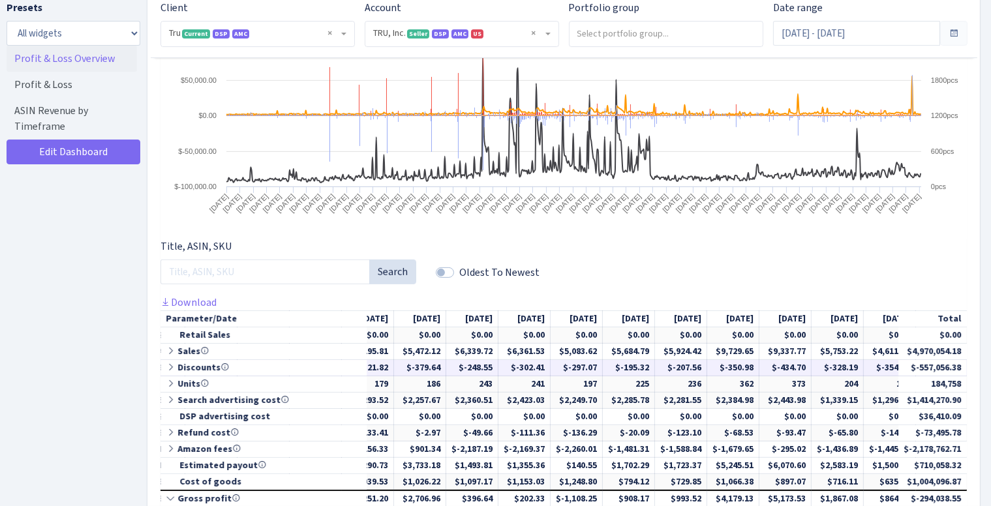
drag, startPoint x: 497, startPoint y: 365, endPoint x: 754, endPoint y: 363, distance: 256.5
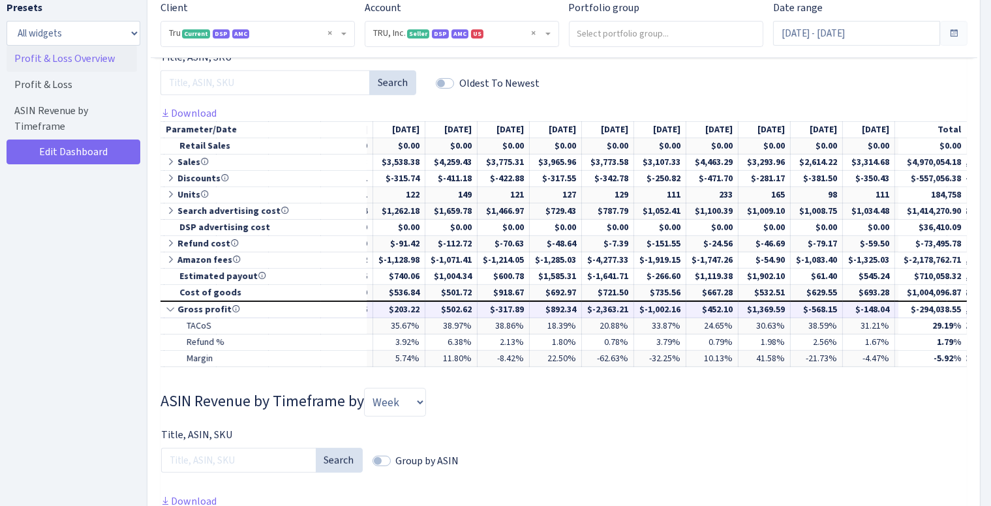
scroll to position [652, 0]
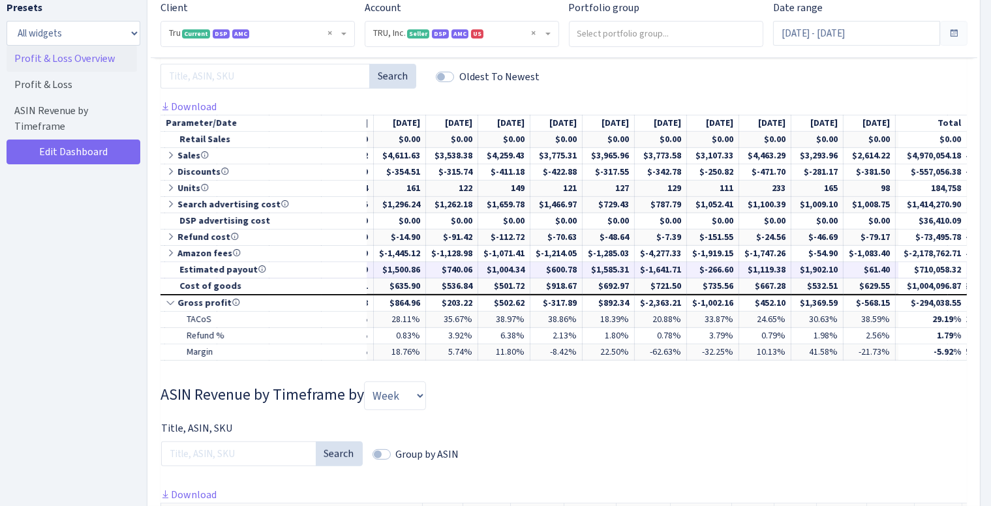
drag, startPoint x: 790, startPoint y: 255, endPoint x: 575, endPoint y: 333, distance: 228.5
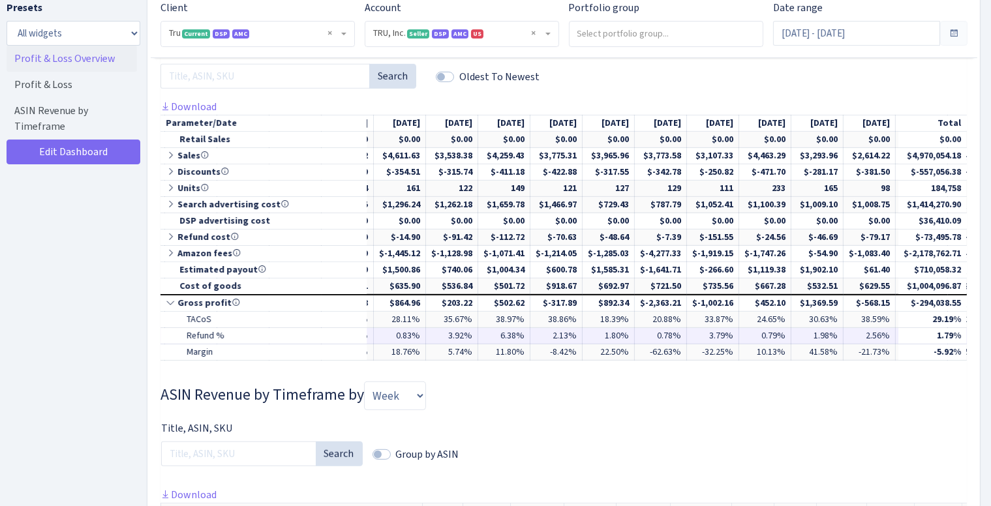
scroll to position [0, 8926]
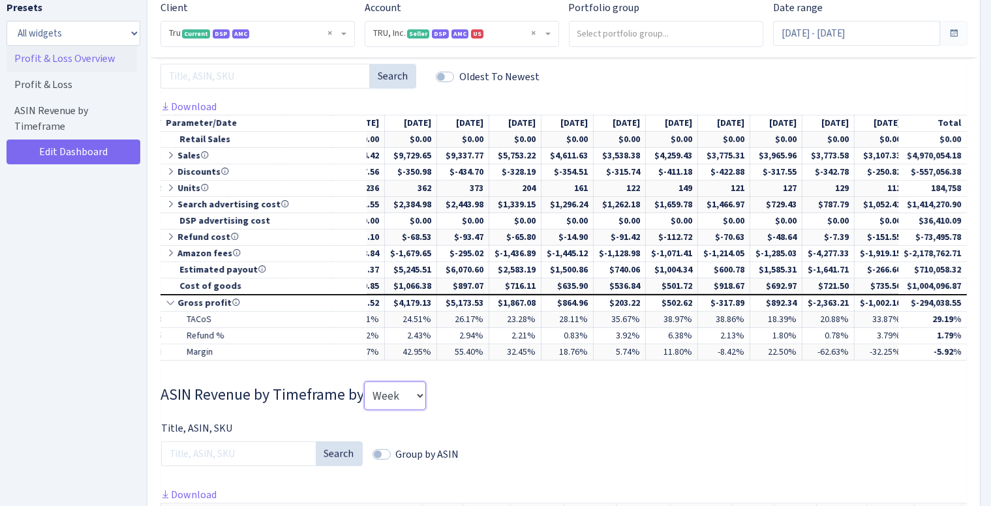
click at [416, 398] on select "Week Month Quarter" at bounding box center [395, 396] width 62 height 29
click at [367, 390] on select "Week Month Quarter" at bounding box center [395, 396] width 62 height 29
click at [405, 410] on select "Week Month Quarter" at bounding box center [395, 396] width 62 height 29
select select "month"
click at [367, 390] on select "Week Month Quarter" at bounding box center [395, 396] width 62 height 29
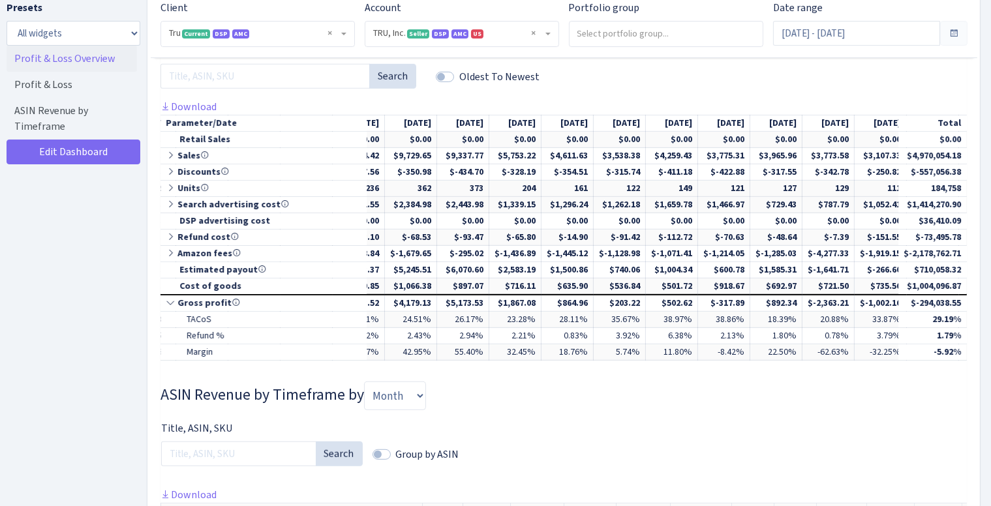
click at [499, 437] on div "Title, ASIN, SKU Search Group by ASIN" at bounding box center [564, 454] width 826 height 67
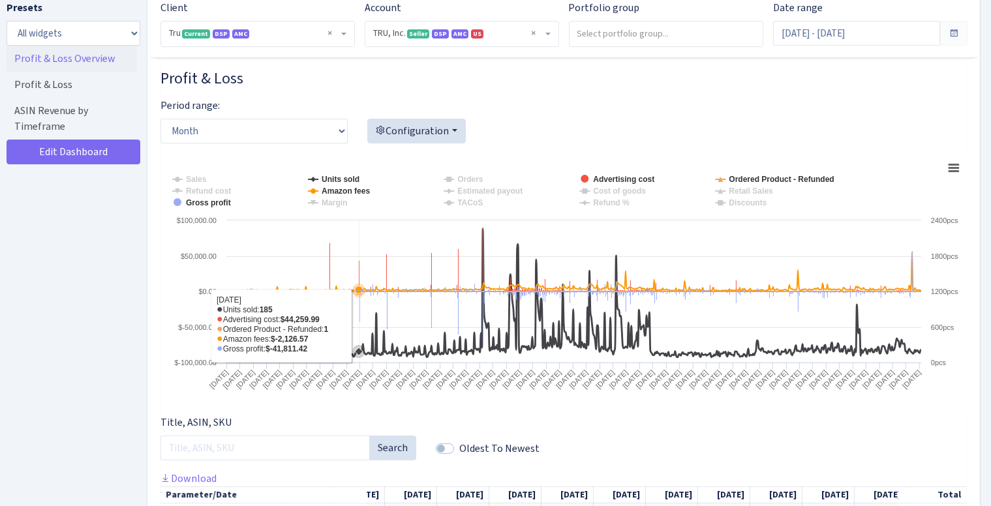
scroll to position [260, 0]
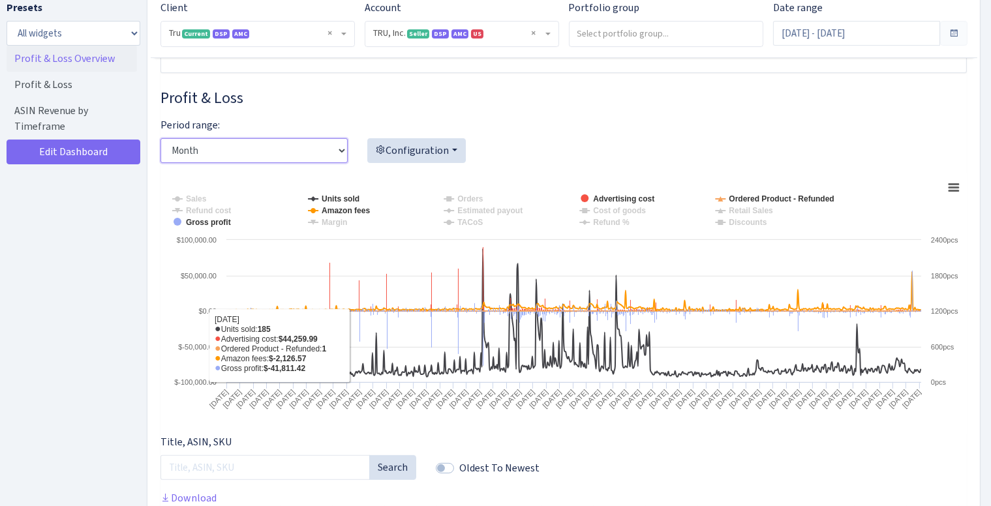
click at [283, 142] on select "Day Week Month" at bounding box center [254, 150] width 187 height 25
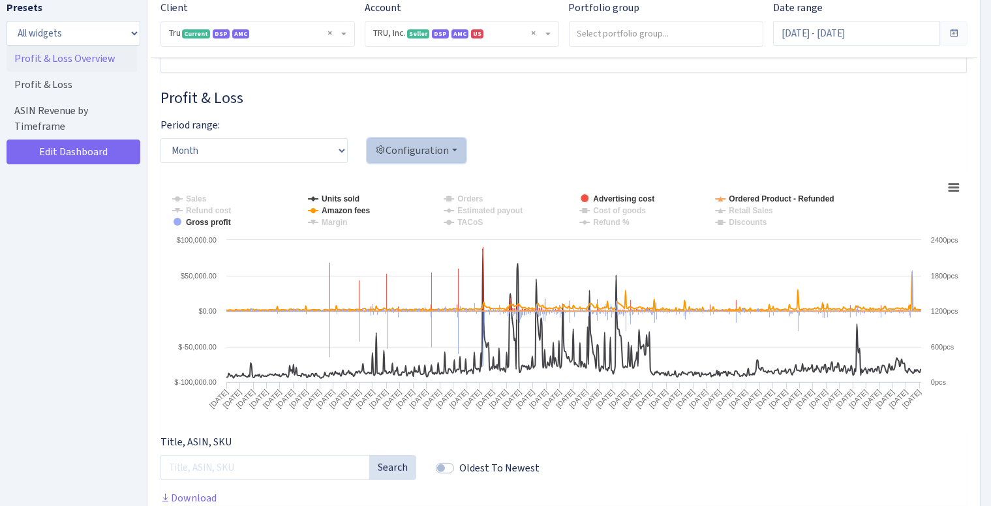
click at [430, 149] on button "Configuration" at bounding box center [416, 150] width 99 height 25
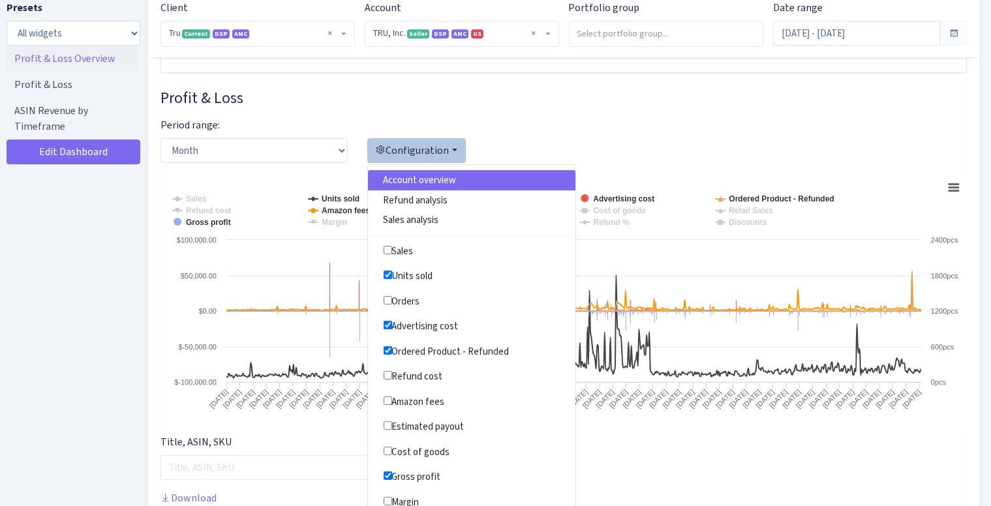
click at [433, 153] on button "Configuration" at bounding box center [416, 150] width 99 height 25
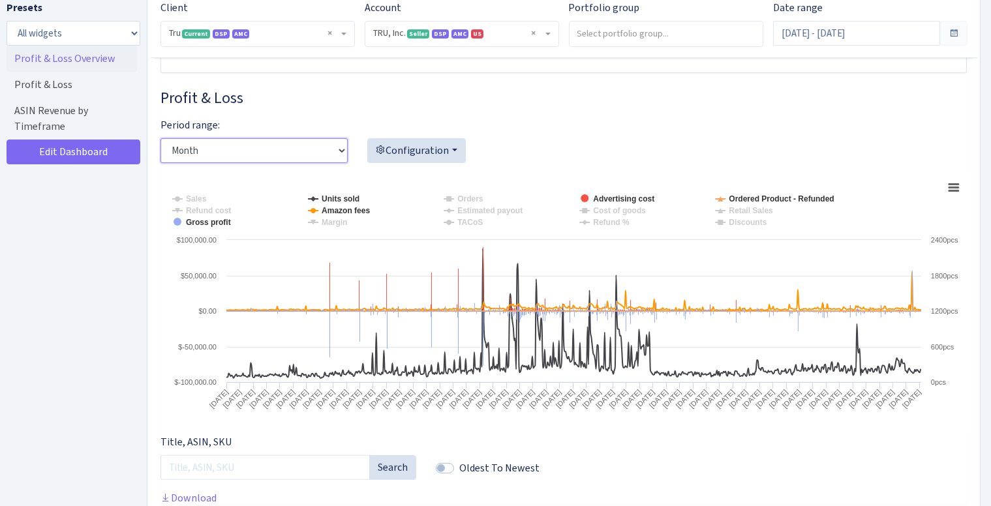
click at [325, 150] on select "Day Week Month" at bounding box center [254, 150] width 187 height 25
click at [161, 138] on select "Day Week Month" at bounding box center [254, 150] width 187 height 25
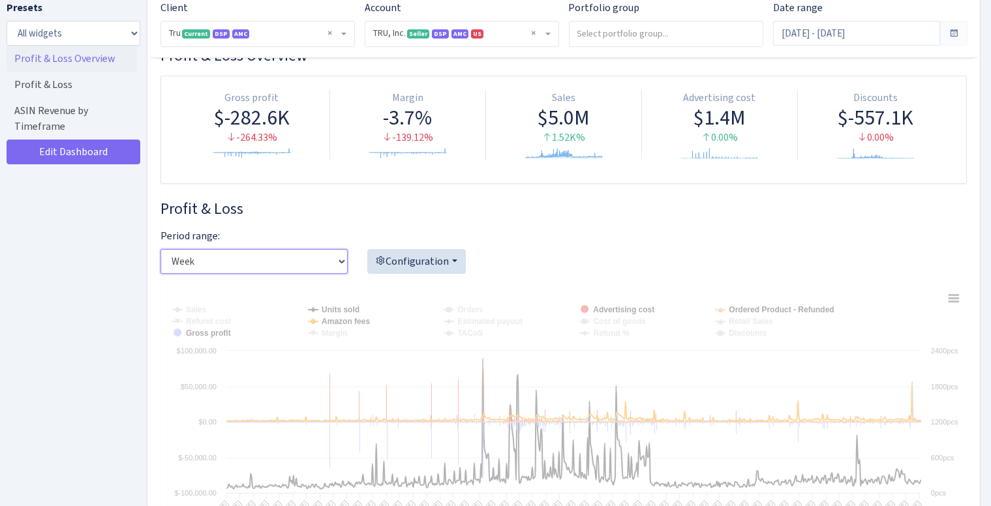
scroll to position [130, 0]
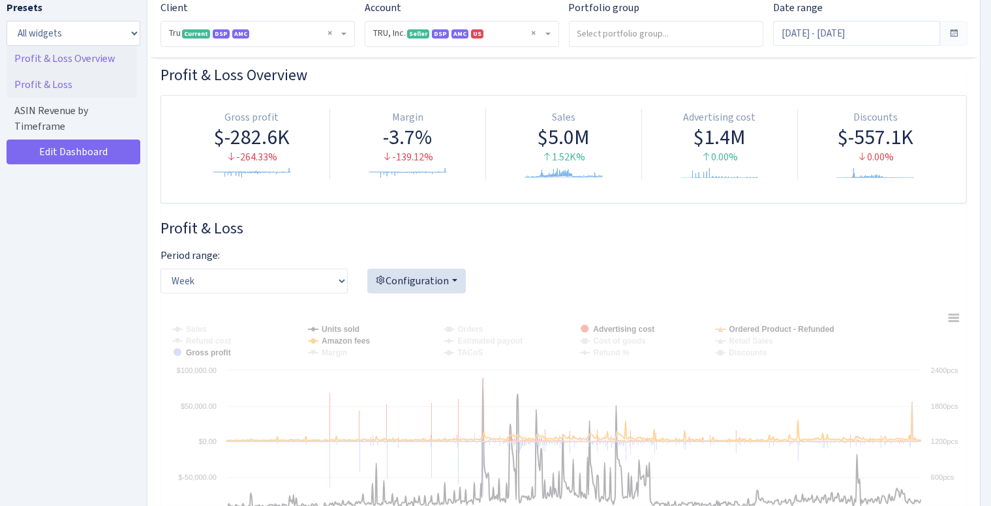
click at [70, 87] on link "Profit & Loss" at bounding box center [72, 85] width 131 height 26
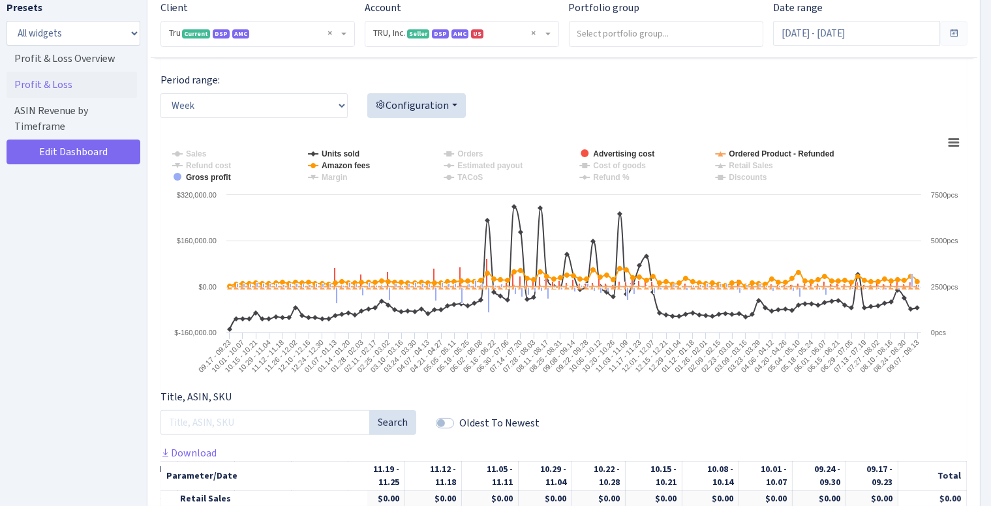
scroll to position [283, 0]
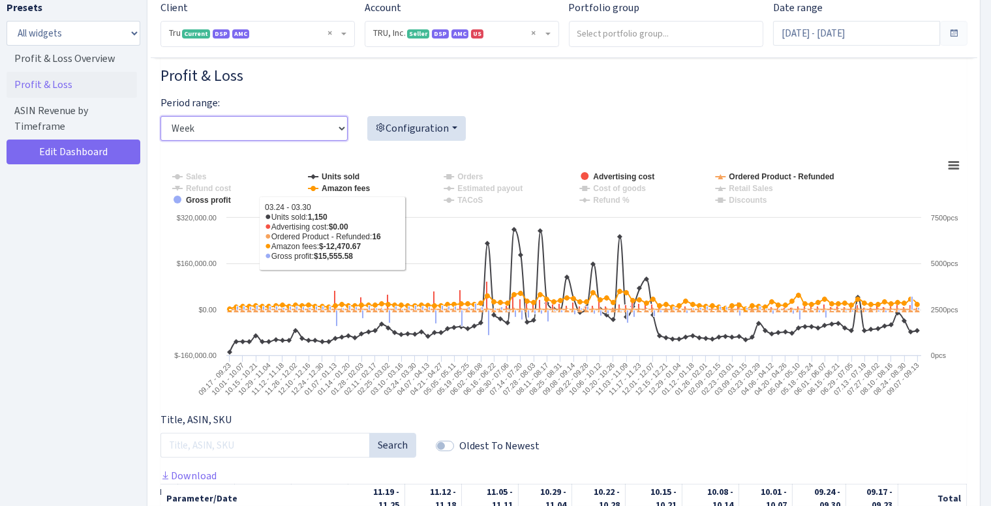
click at [335, 132] on select "Day Week Month" at bounding box center [254, 128] width 187 height 25
select select "month"
click at [161, 116] on select "Day Week Month" at bounding box center [254, 128] width 187 height 25
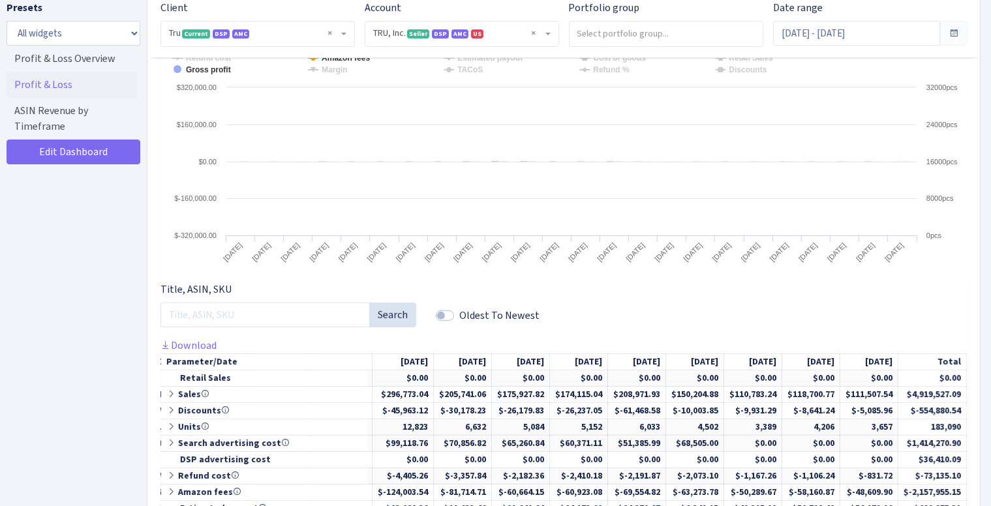
scroll to position [0, 927]
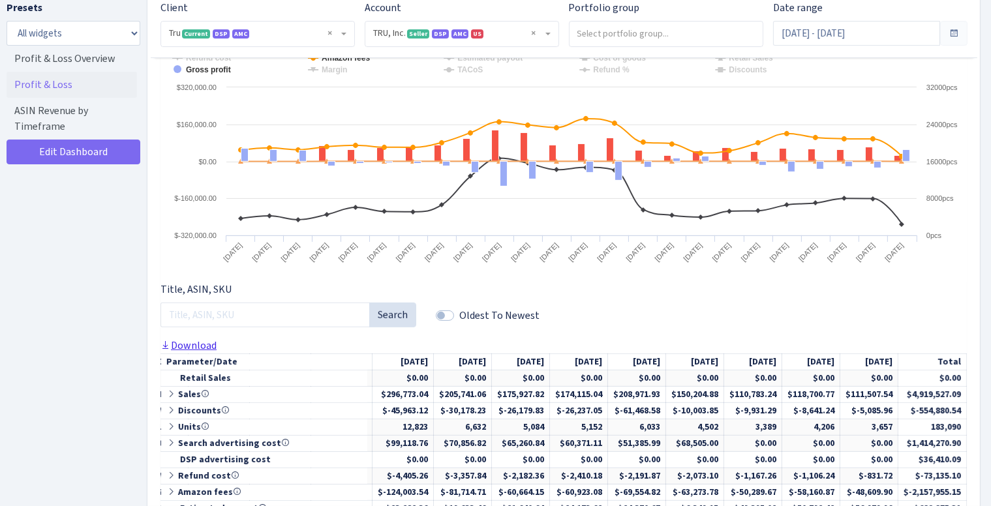
click at [186, 341] on link "Download" at bounding box center [189, 346] width 56 height 14
